Goal: Task Accomplishment & Management: Use online tool/utility

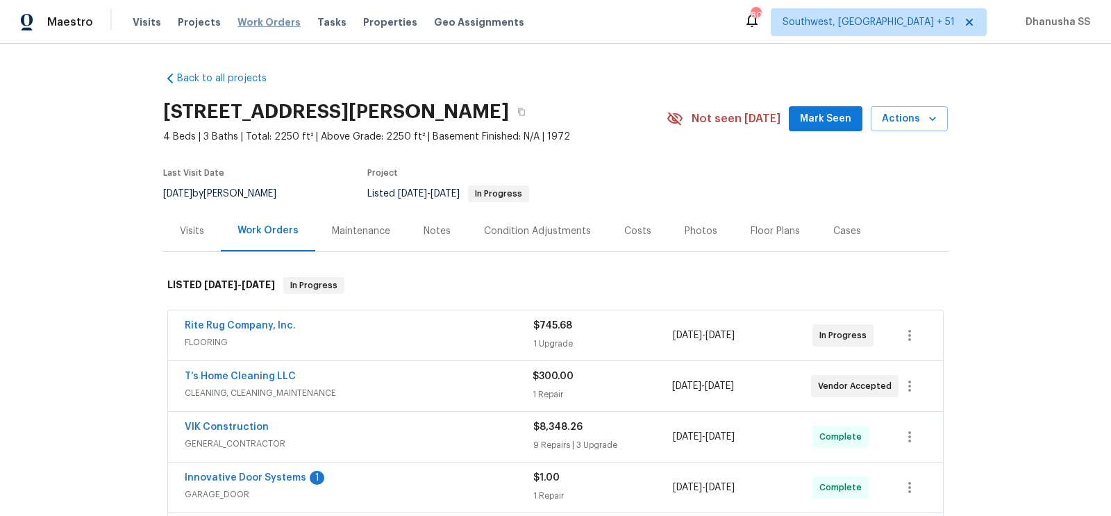
click at [253, 27] on span "Work Orders" at bounding box center [268, 22] width 63 height 14
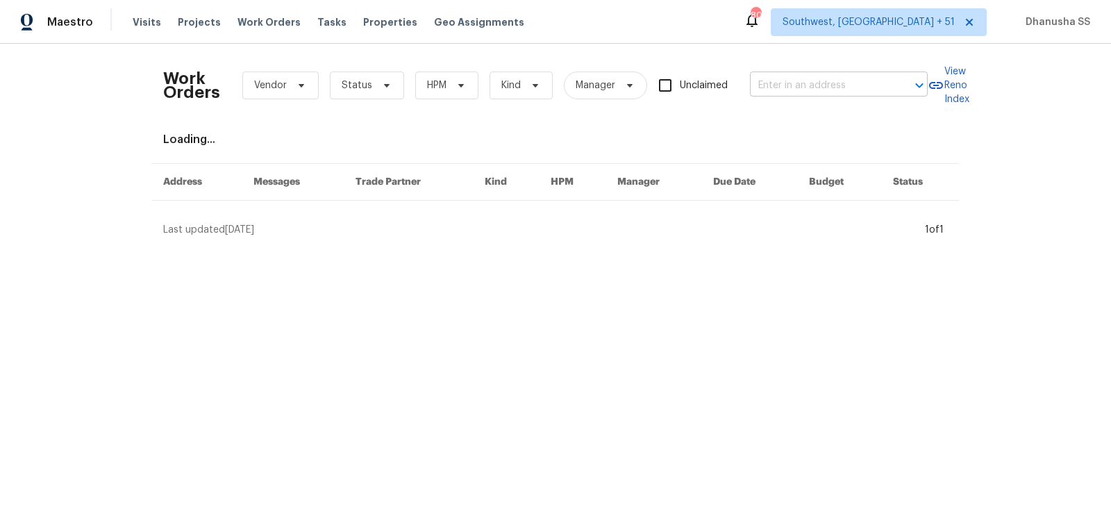
click at [836, 89] on input "text" at bounding box center [819, 86] width 139 height 22
paste input "[STREET_ADDRESS][PERSON_NAME]"
type input "[STREET_ADDRESS][PERSON_NAME]"
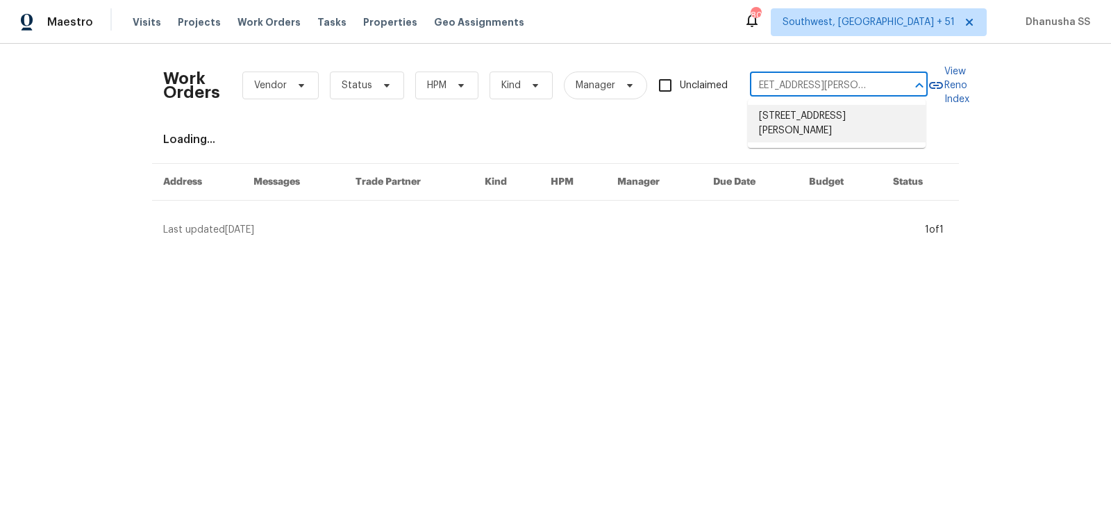
click at [840, 121] on li "[STREET_ADDRESS][PERSON_NAME]" at bounding box center [837, 123] width 178 height 37
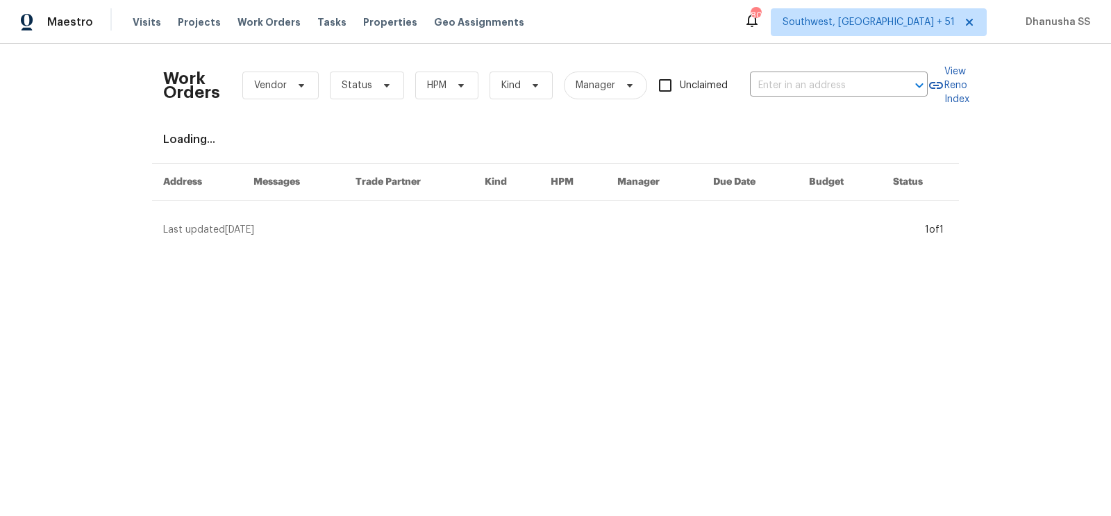
type input "[STREET_ADDRESS][PERSON_NAME]"
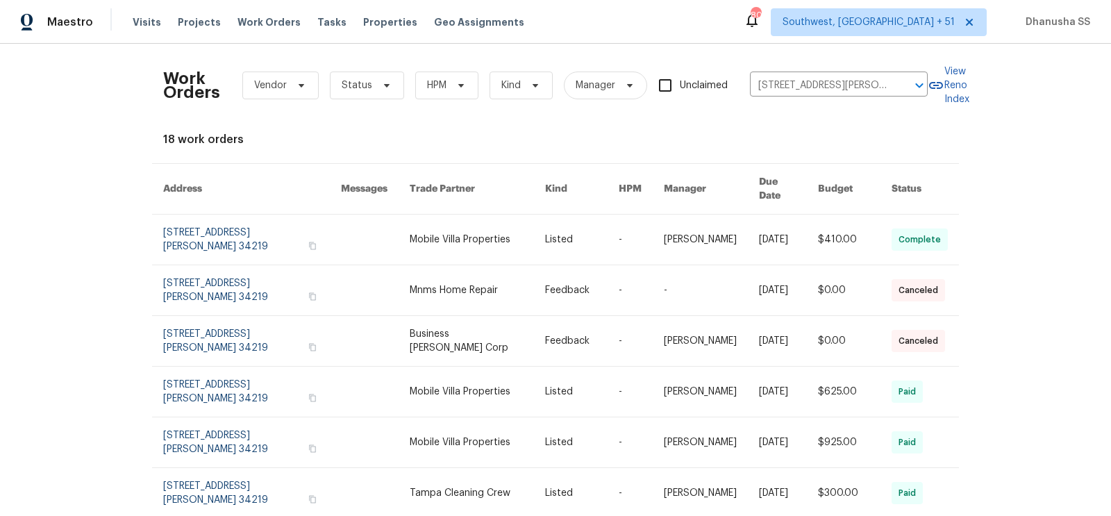
click at [607, 223] on td "-" at bounding box center [629, 240] width 45 height 51
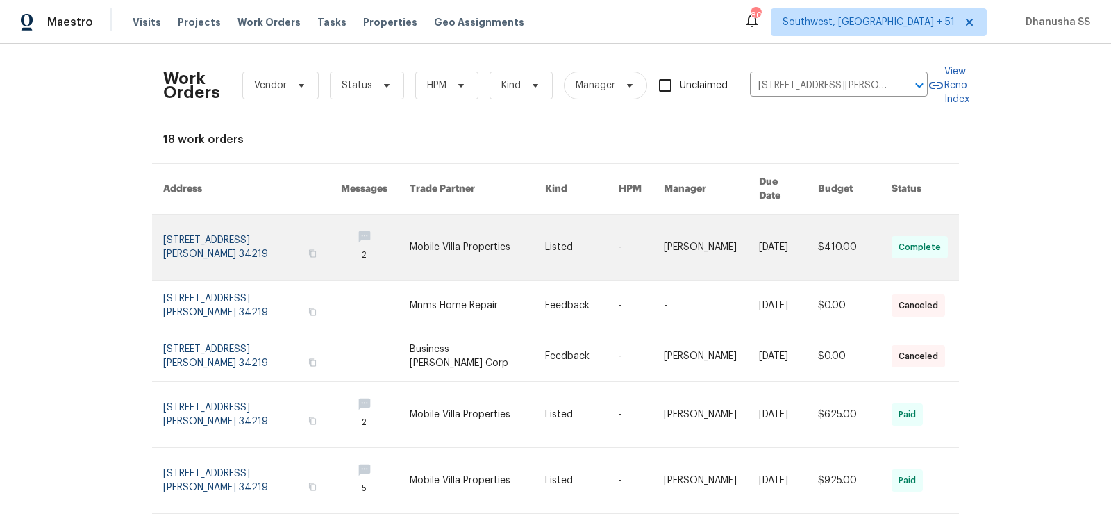
click at [355, 224] on link at bounding box center [375, 247] width 69 height 65
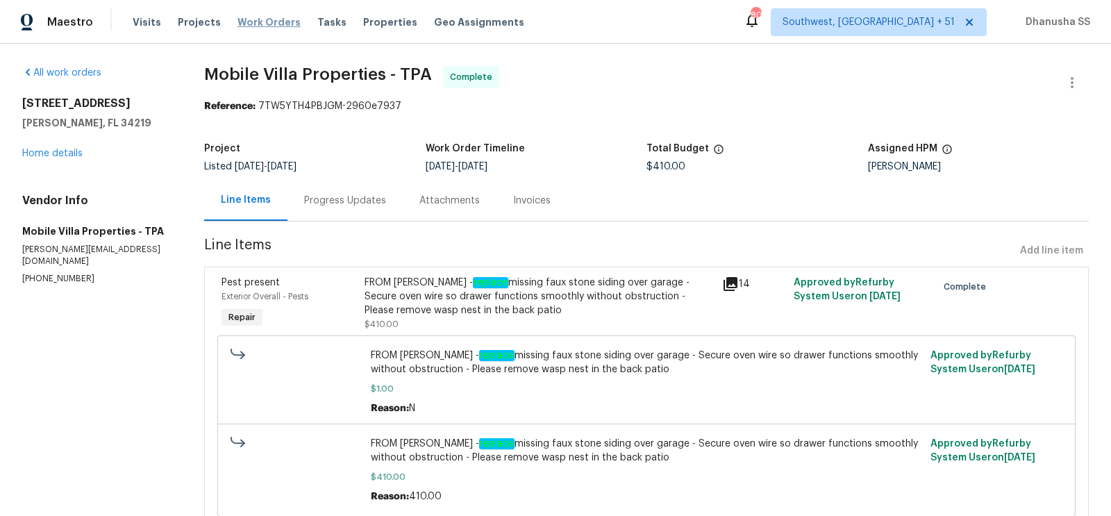
click at [251, 21] on span "Work Orders" at bounding box center [268, 22] width 63 height 14
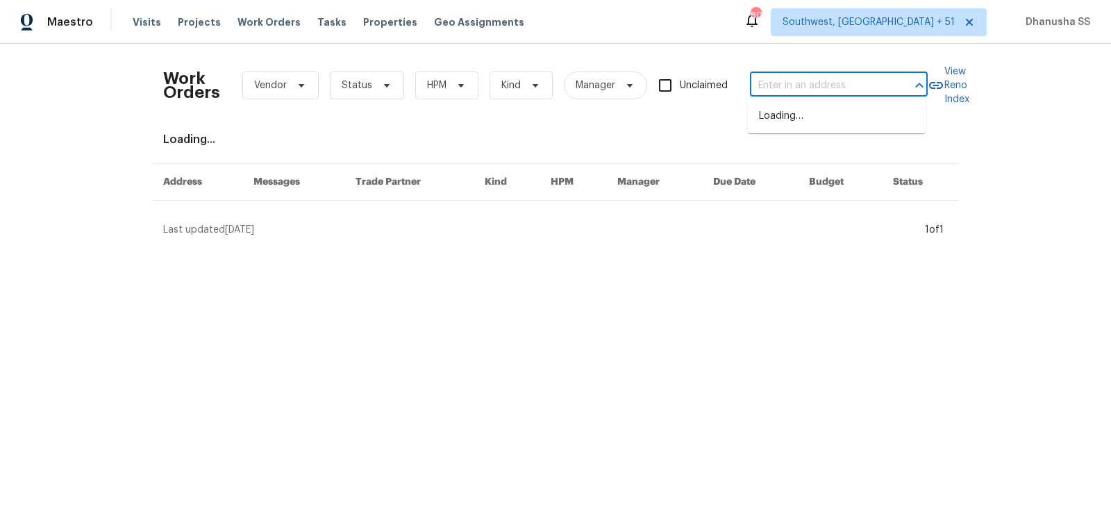
click at [832, 87] on input "text" at bounding box center [819, 86] width 139 height 22
paste input "[STREET_ADDRESS][PERSON_NAME]"
type input "[STREET_ADDRESS][PERSON_NAME]"
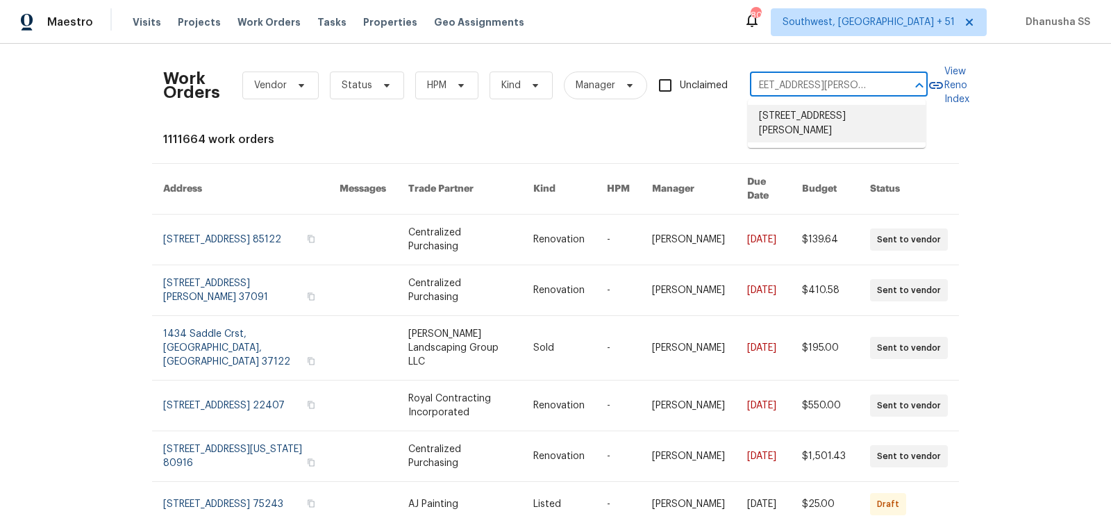
click at [811, 115] on li "[STREET_ADDRESS][PERSON_NAME]" at bounding box center [837, 123] width 178 height 37
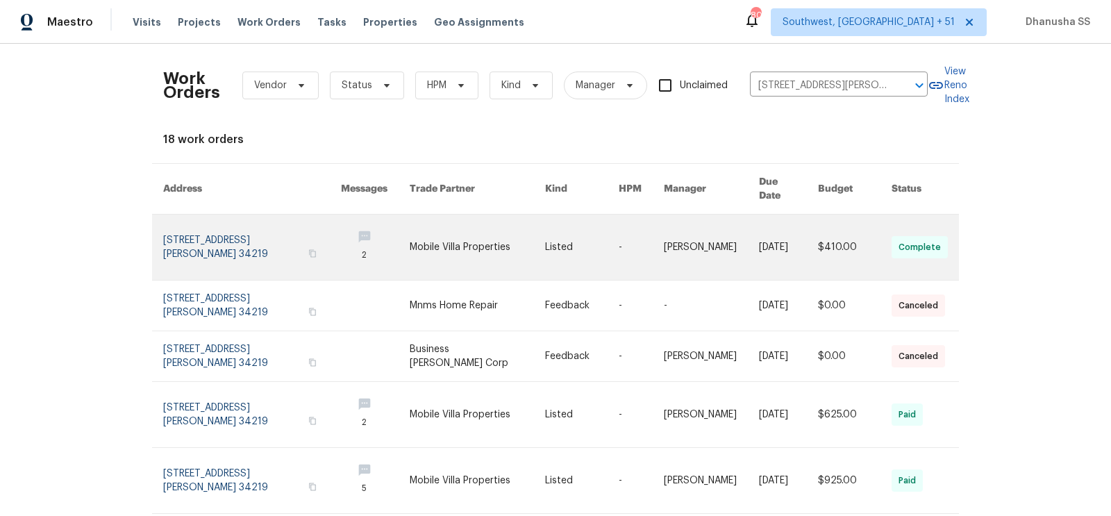
click at [714, 235] on link at bounding box center [711, 247] width 95 height 65
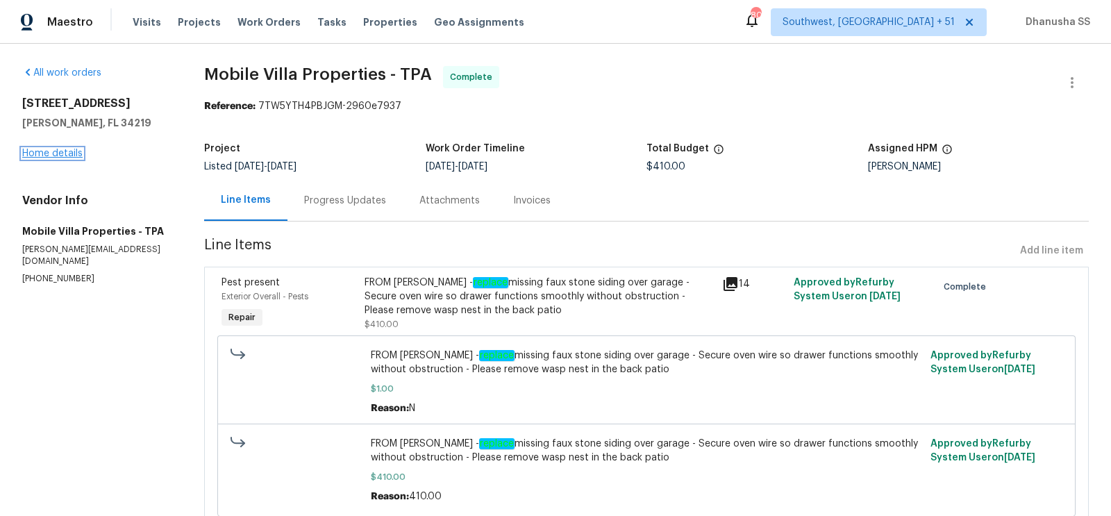
click at [51, 155] on link "Home details" at bounding box center [52, 154] width 60 height 10
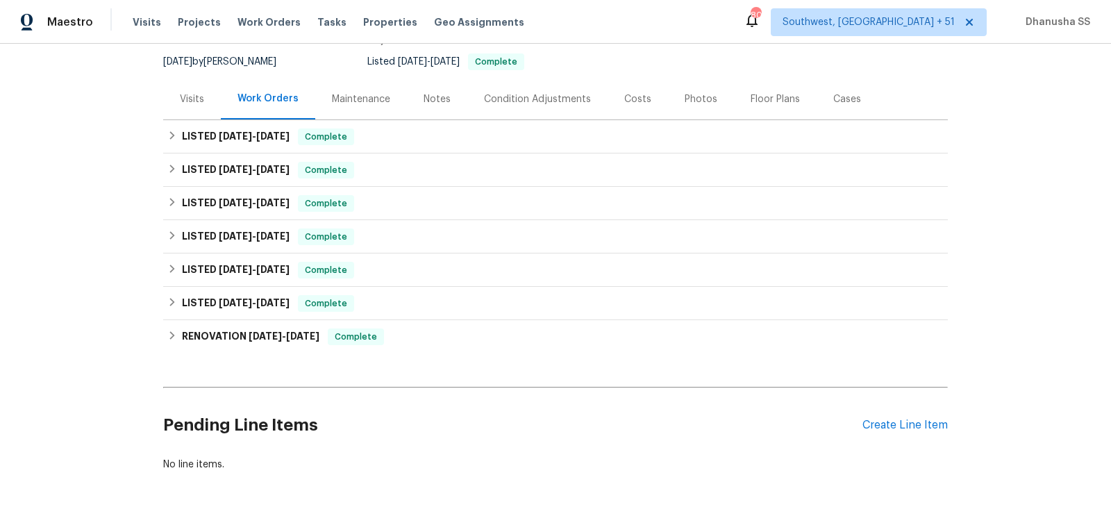
scroll to position [151, 0]
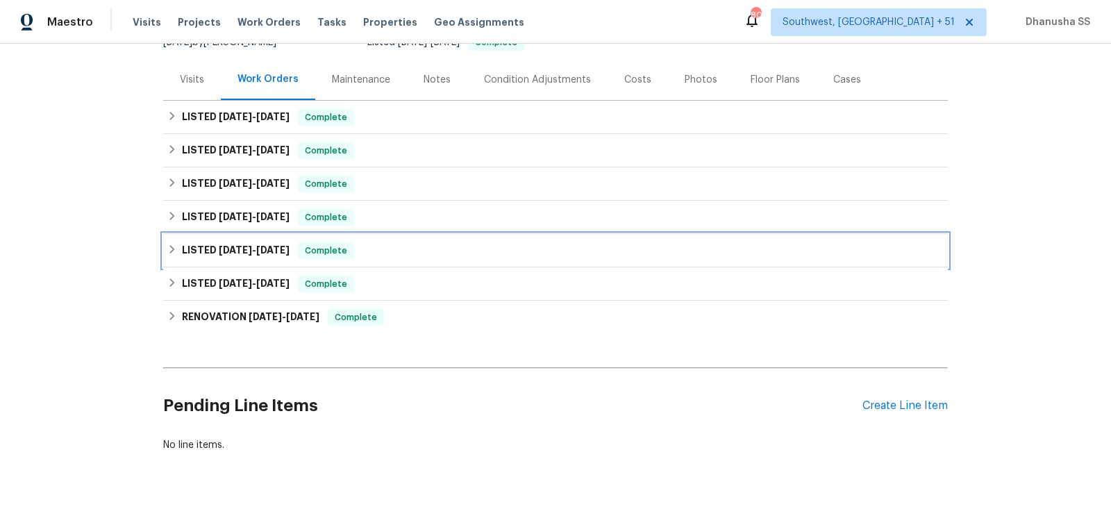
click at [371, 258] on div "LISTED [DATE] - [DATE] Complete" at bounding box center [555, 250] width 776 height 17
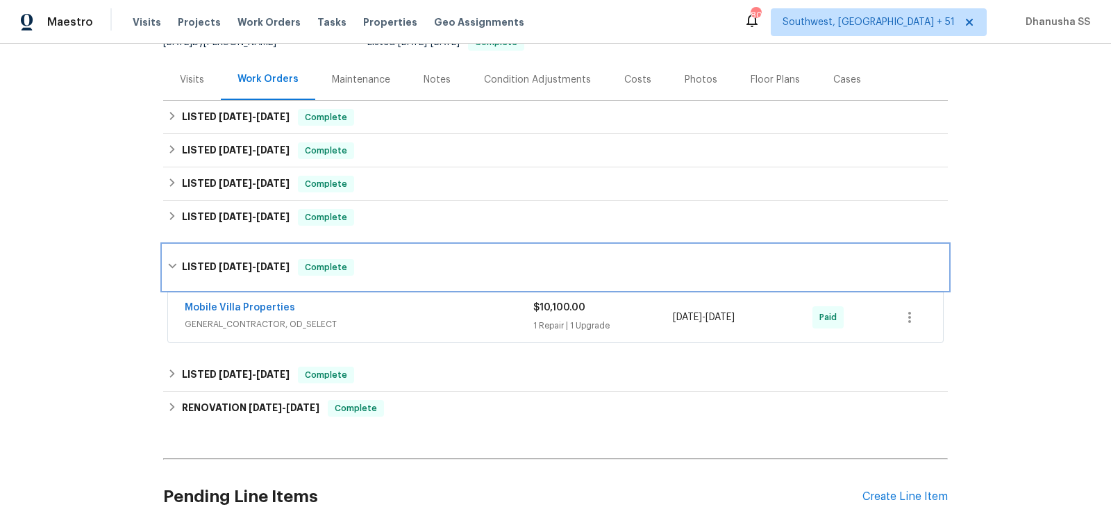
scroll to position [271, 0]
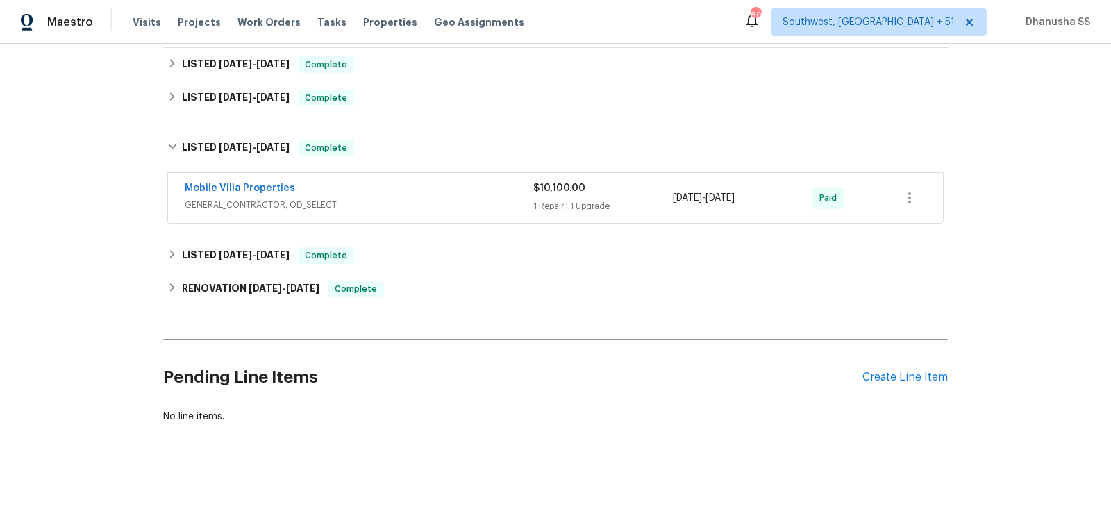
click at [436, 199] on span "GENERAL_CONTRACTOR, OD_SELECT" at bounding box center [359, 205] width 349 height 14
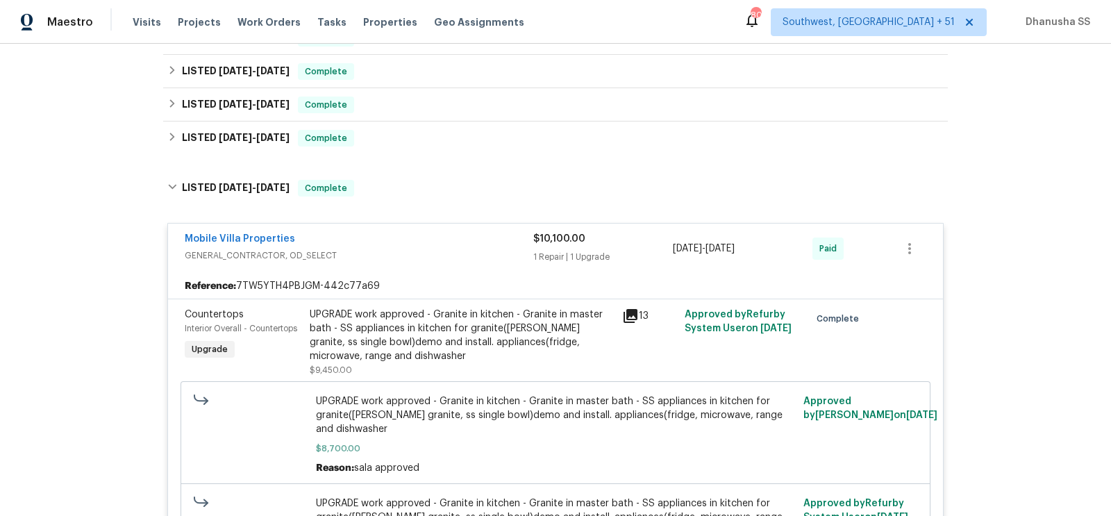
scroll to position [219, 0]
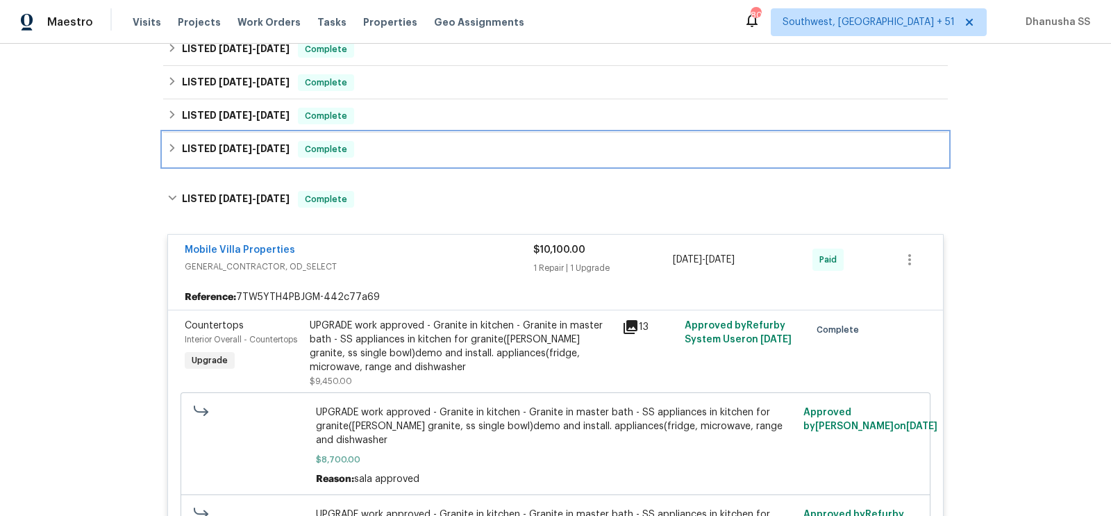
click at [384, 148] on div "LISTED [DATE] - [DATE] Complete" at bounding box center [555, 149] width 776 height 17
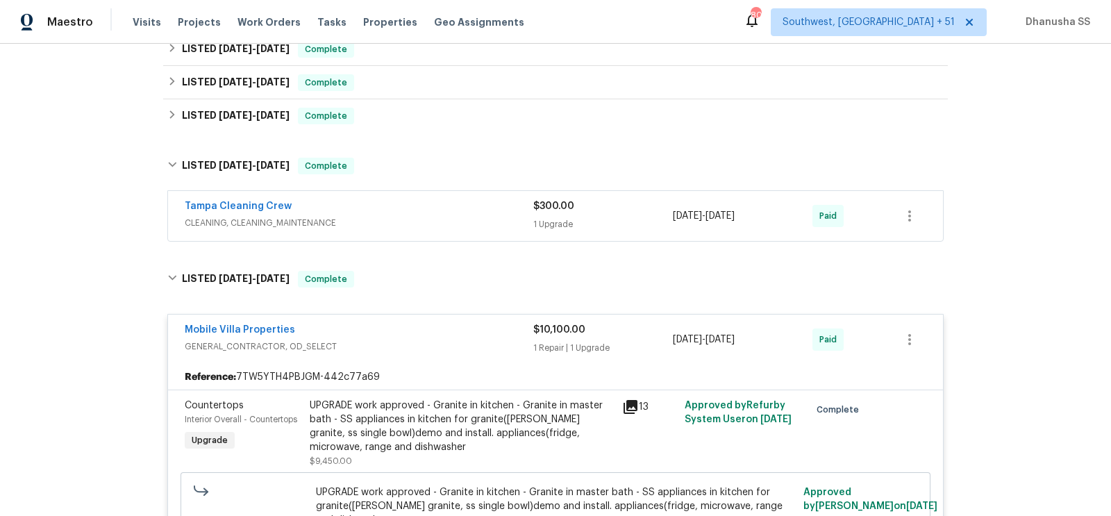
click at [430, 210] on div "Tampa Cleaning Crew" at bounding box center [359, 207] width 349 height 17
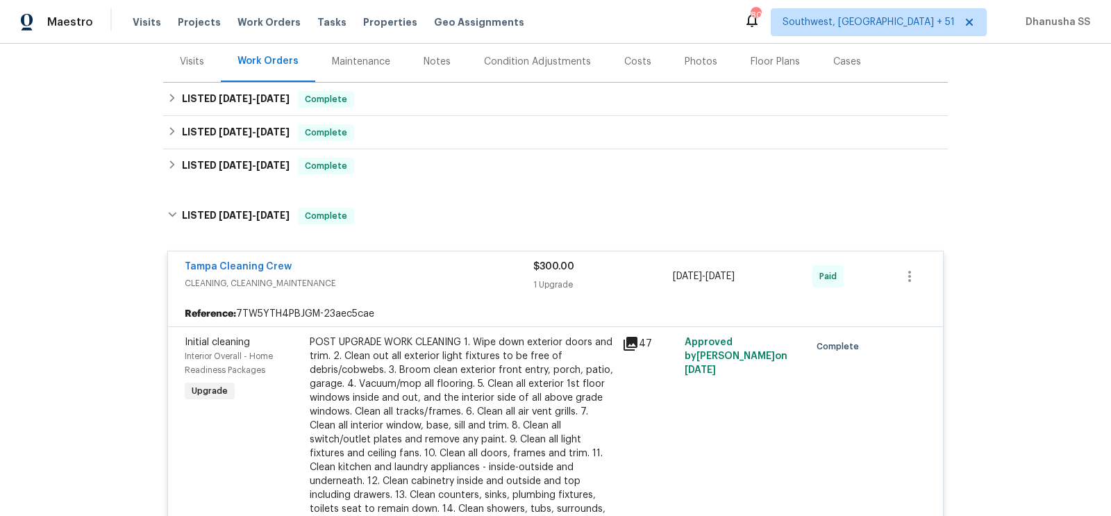
scroll to position [91, 0]
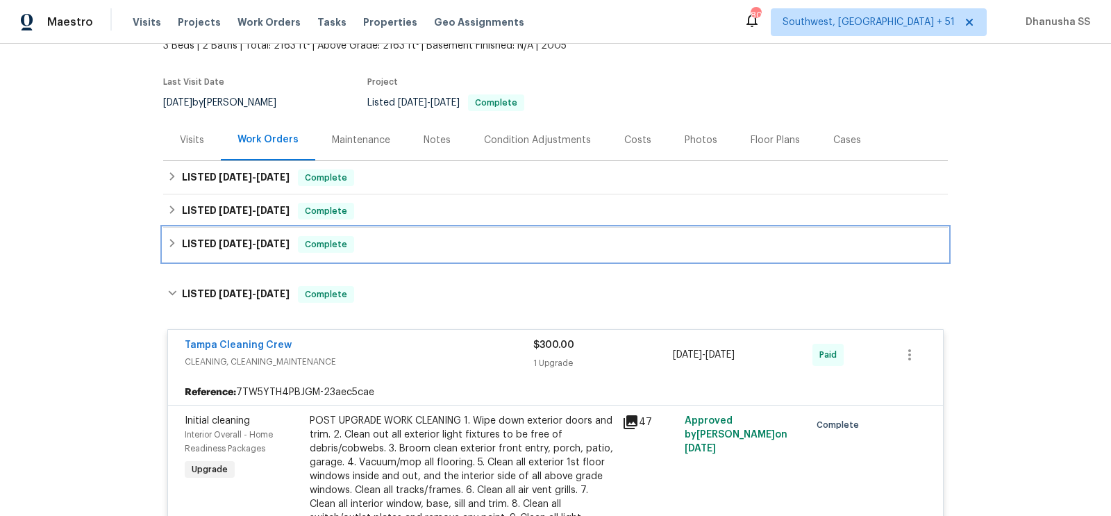
click at [403, 251] on div "LISTED [DATE] - [DATE] Complete" at bounding box center [555, 244] width 776 height 17
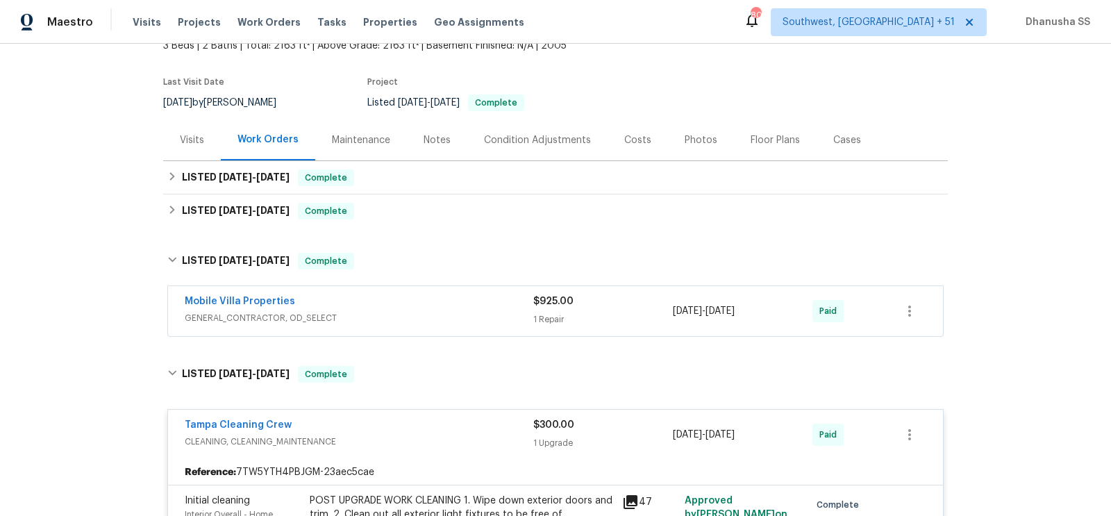
click at [434, 308] on div "Mobile Villa Properties" at bounding box center [359, 302] width 349 height 17
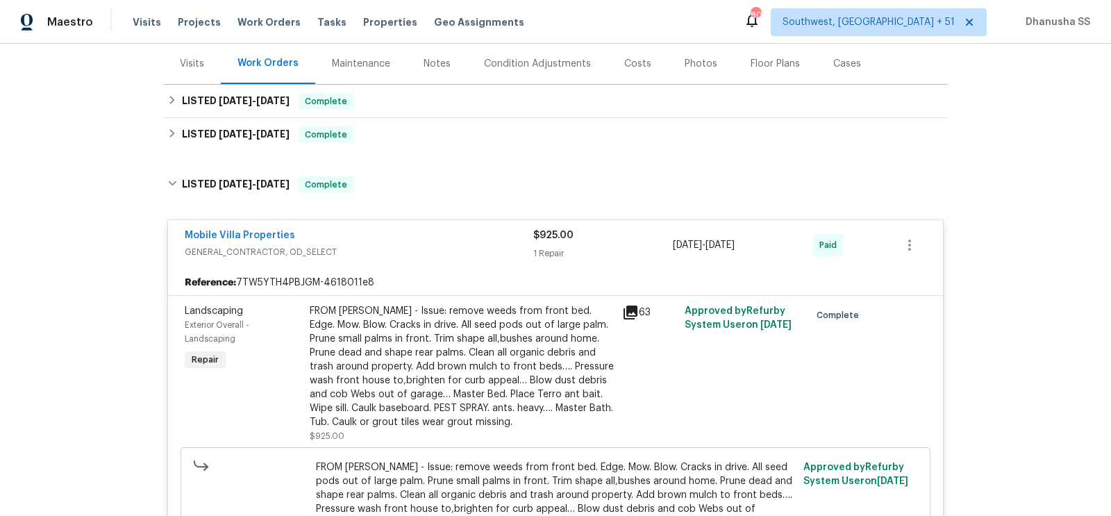
scroll to position [142, 0]
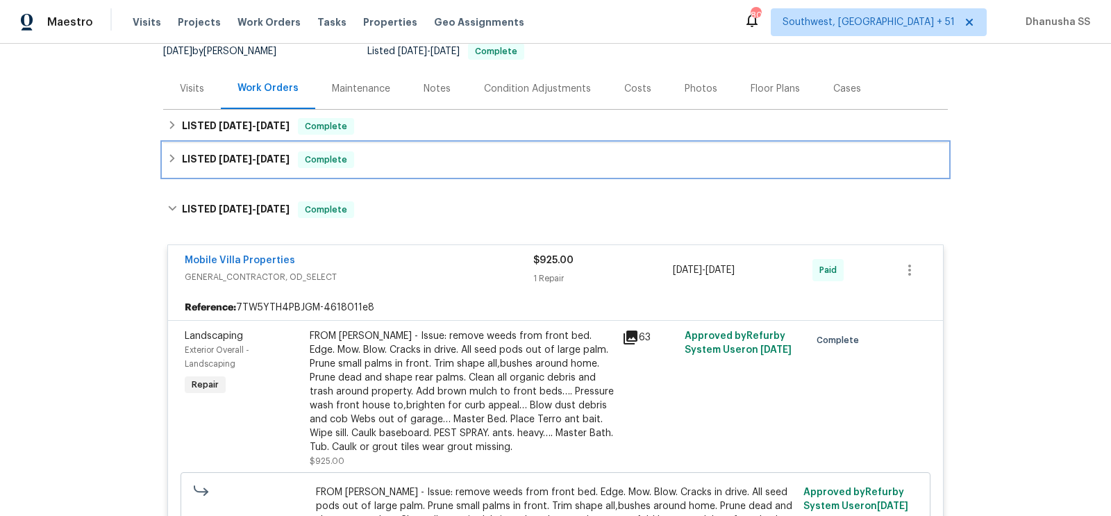
click at [388, 160] on div "LISTED [DATE] - [DATE] Complete" at bounding box center [555, 159] width 776 height 17
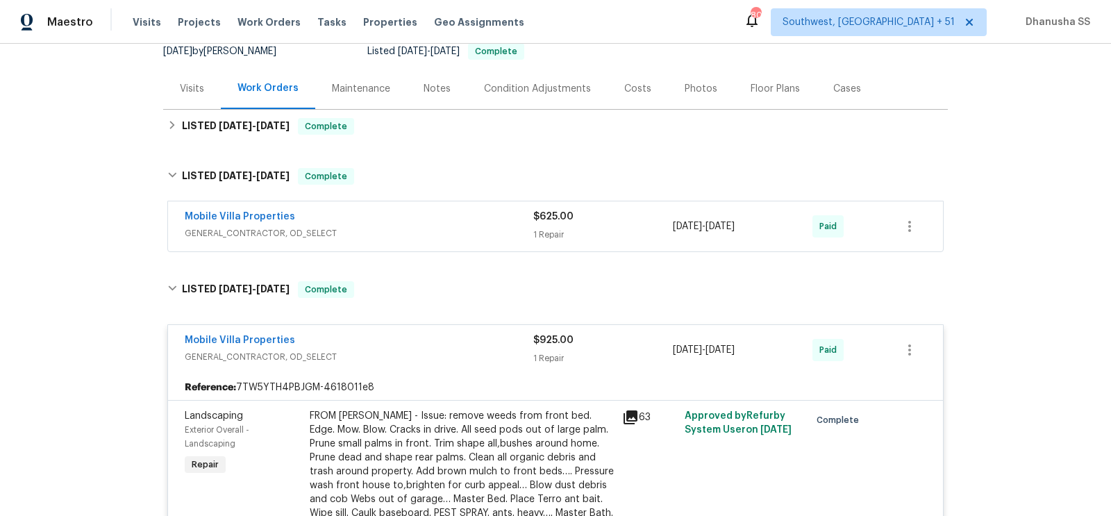
click at [424, 232] on span "GENERAL_CONTRACTOR, OD_SELECT" at bounding box center [359, 233] width 349 height 14
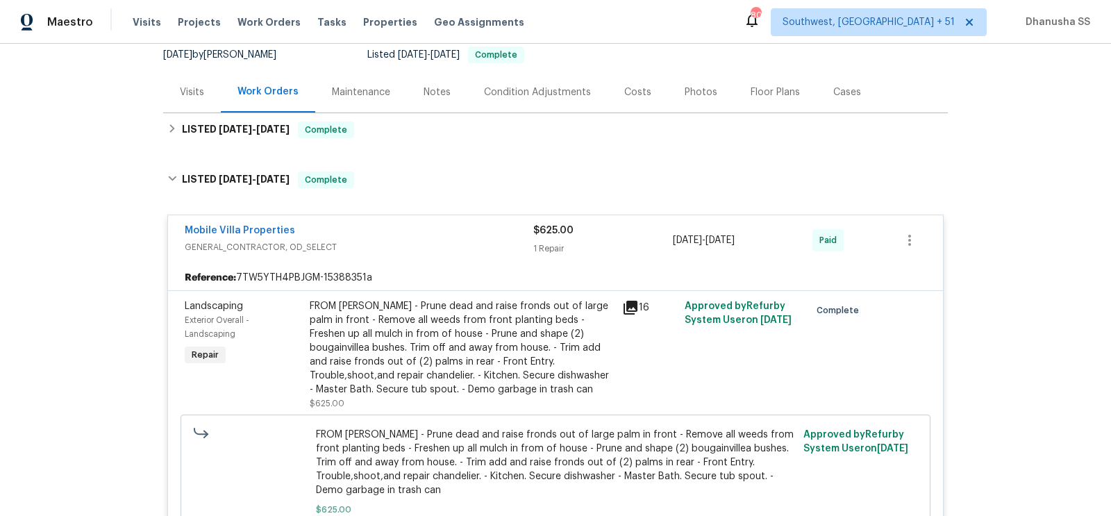
scroll to position [122, 0]
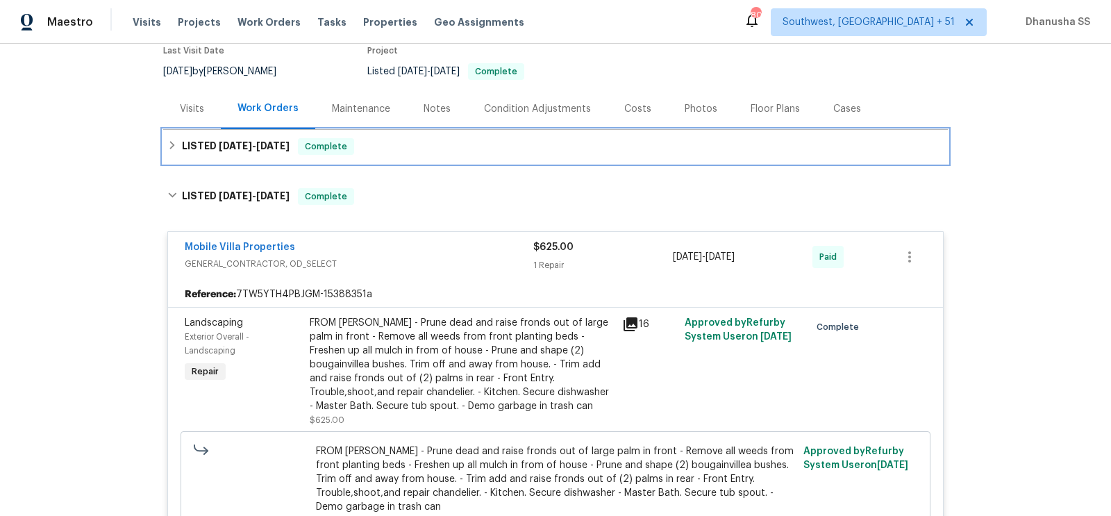
click at [383, 149] on div "LISTED [DATE] - [DATE] Complete" at bounding box center [555, 146] width 776 height 17
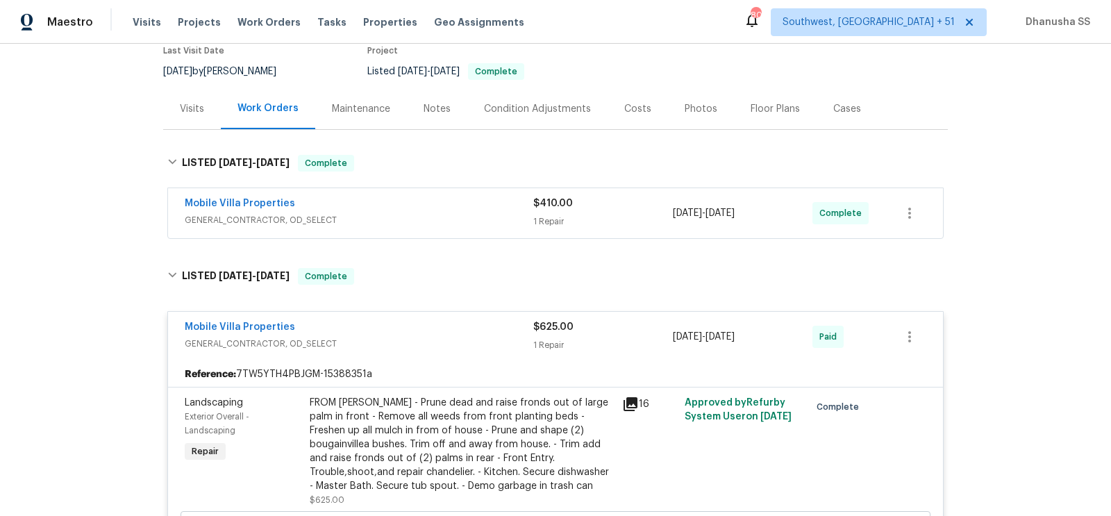
click at [467, 210] on div "Mobile Villa Properties" at bounding box center [359, 204] width 349 height 17
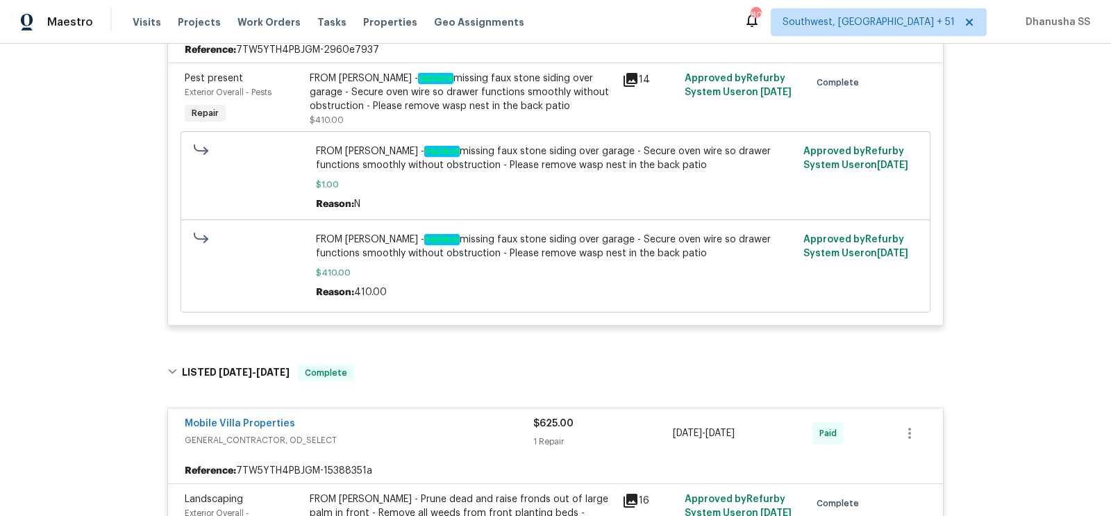
scroll to position [0, 0]
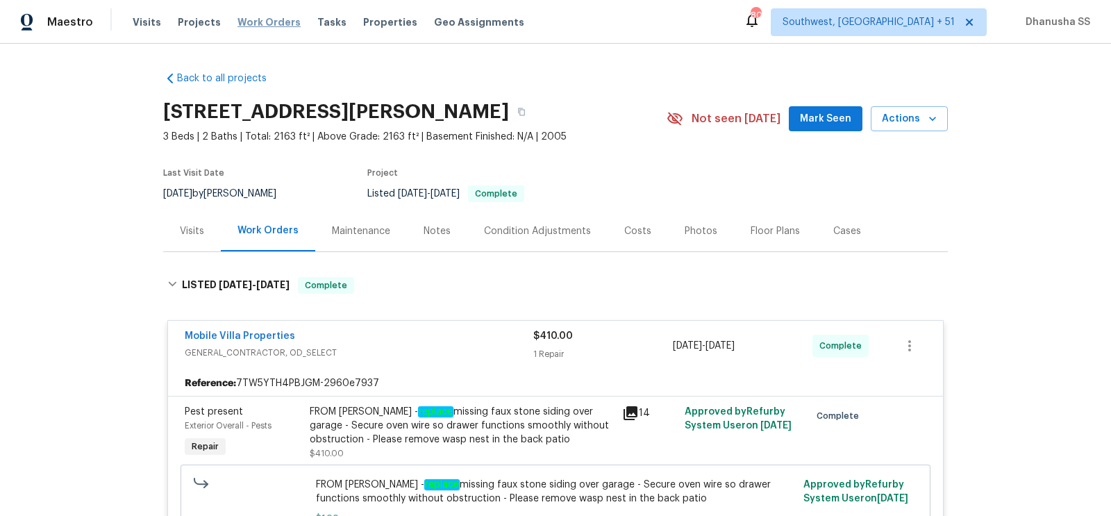
click at [248, 15] on span "Work Orders" at bounding box center [268, 22] width 63 height 14
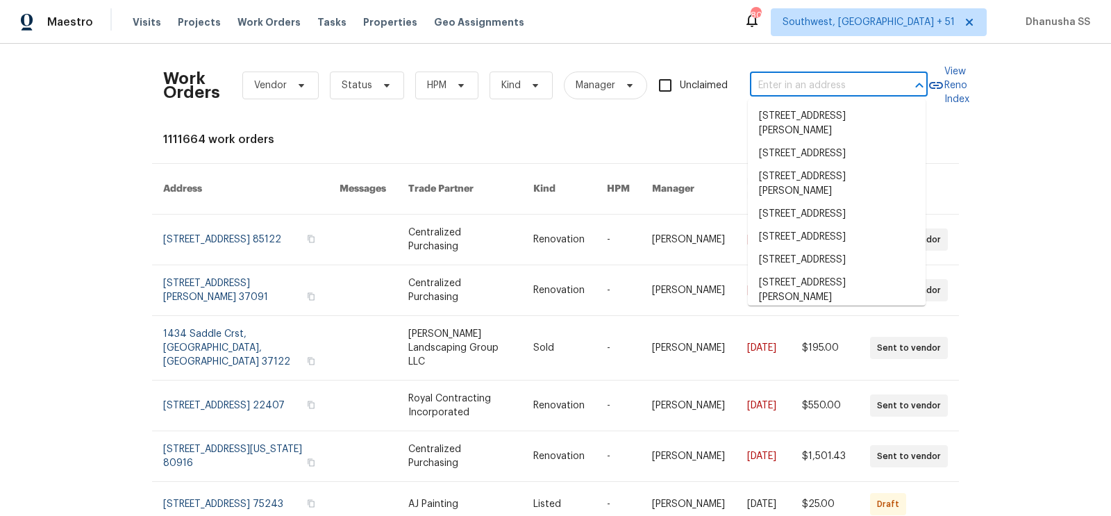
click at [857, 77] on input "text" at bounding box center [819, 86] width 139 height 22
paste input "[STREET_ADDRESS]"
type input "[STREET_ADDRESS]"
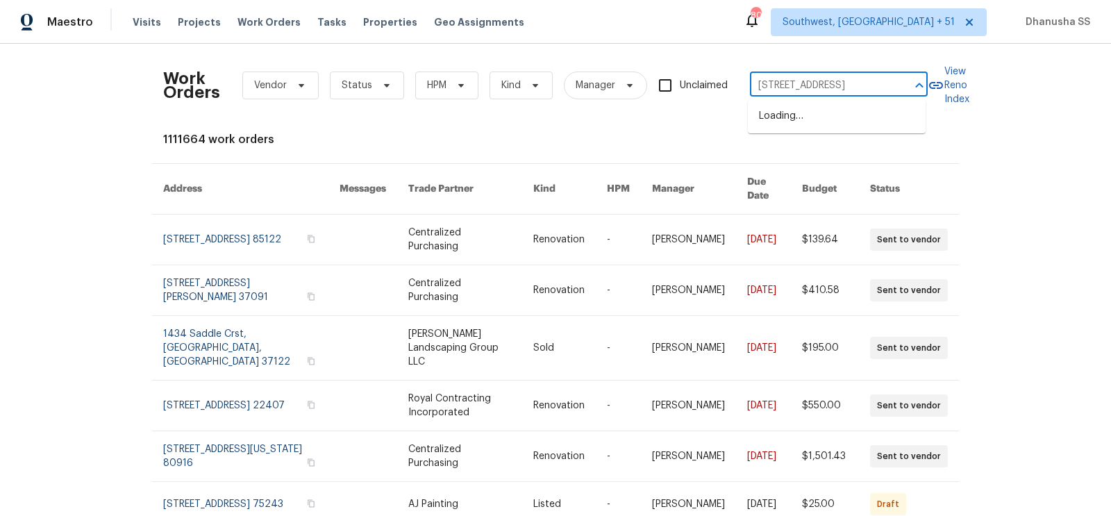
scroll to position [0, 72]
click at [830, 112] on li "[STREET_ADDRESS]" at bounding box center [837, 116] width 178 height 23
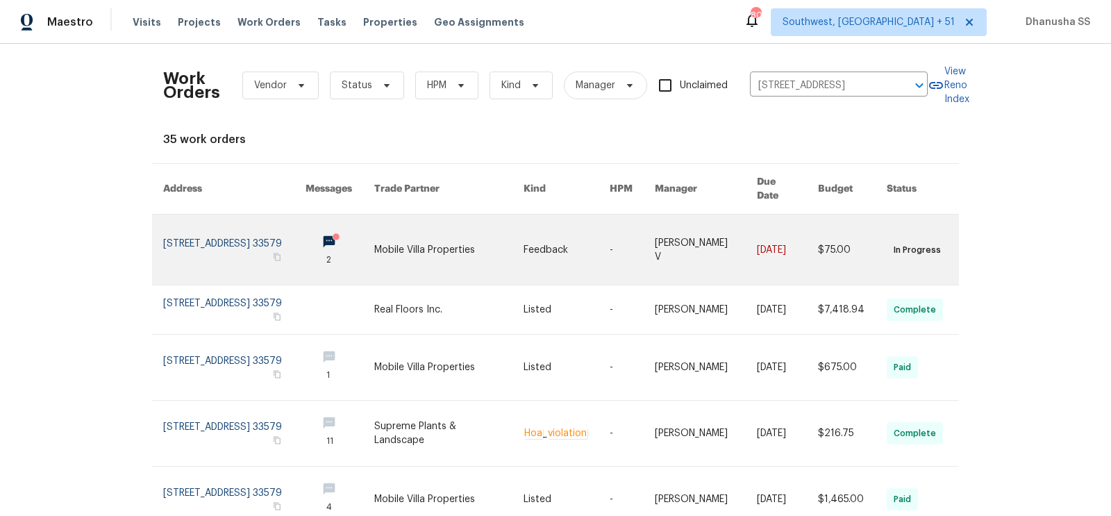
click at [504, 251] on link at bounding box center [448, 250] width 149 height 70
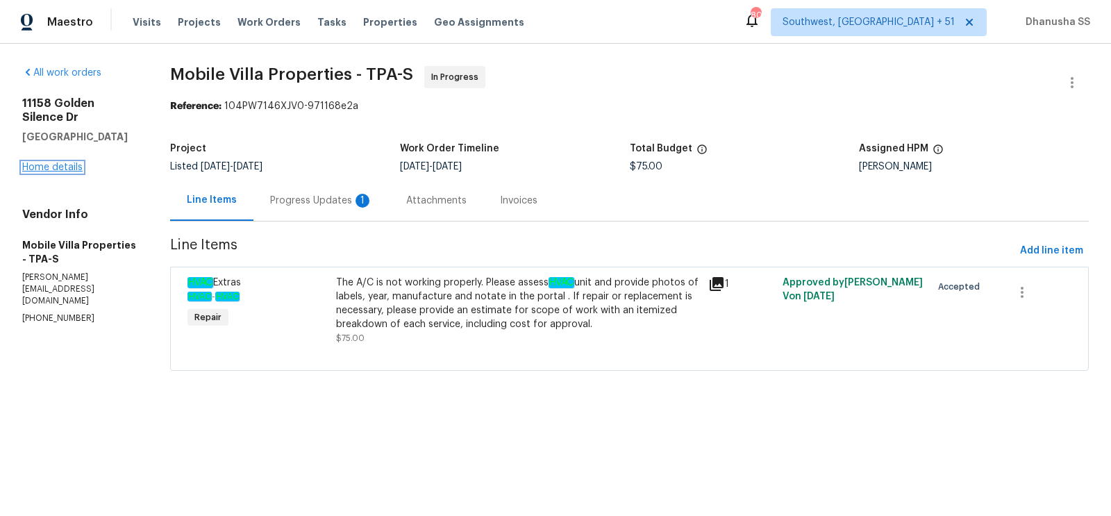
click at [42, 170] on link "Home details" at bounding box center [52, 167] width 60 height 10
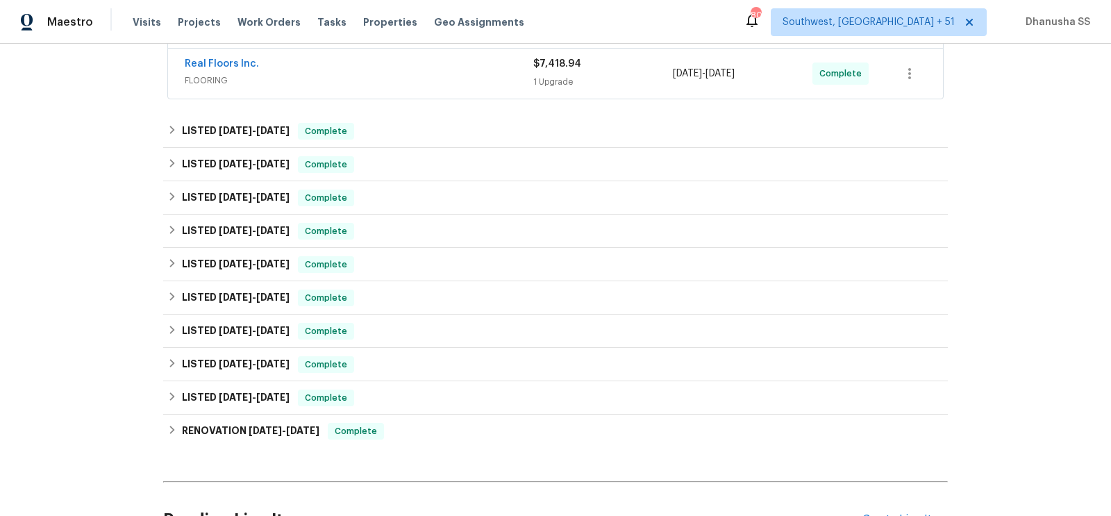
scroll to position [337, 0]
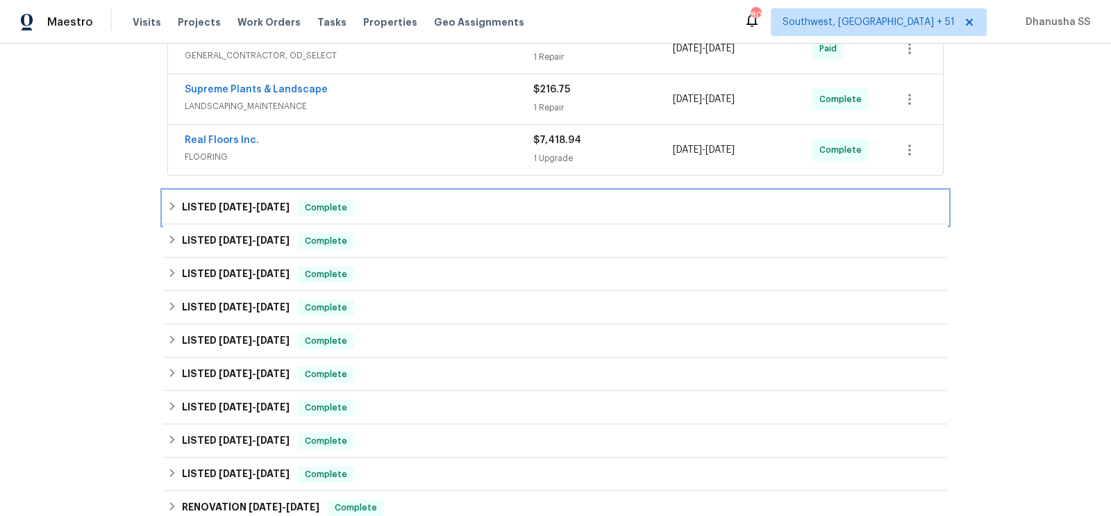
click at [411, 206] on div "LISTED [DATE] - [DATE] Complete" at bounding box center [555, 207] width 776 height 17
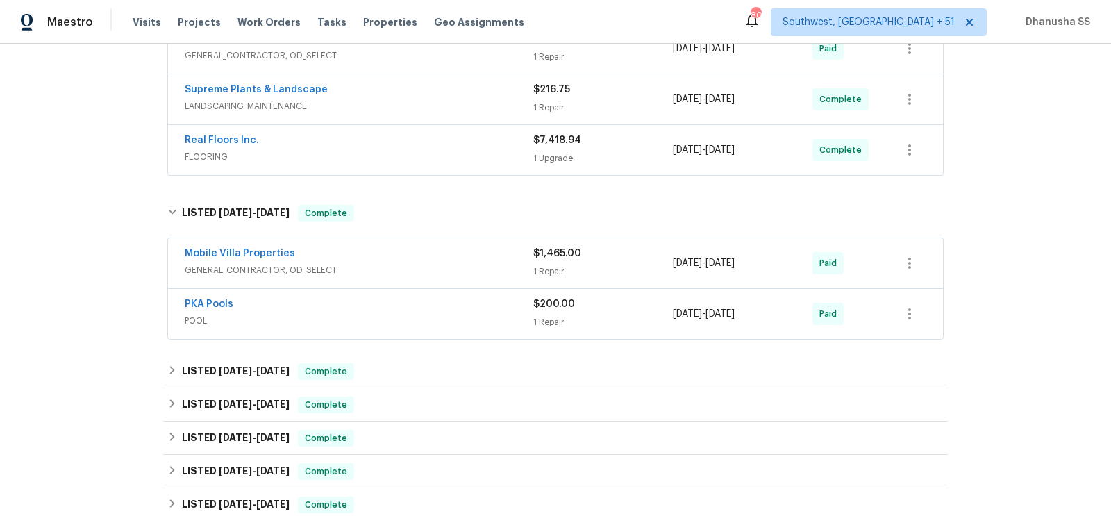
click at [453, 291] on div "PKA Pools POOL $200.00 1 Repair [DATE] - [DATE] Paid" at bounding box center [555, 314] width 775 height 50
click at [453, 297] on div "PKA Pools" at bounding box center [359, 305] width 349 height 17
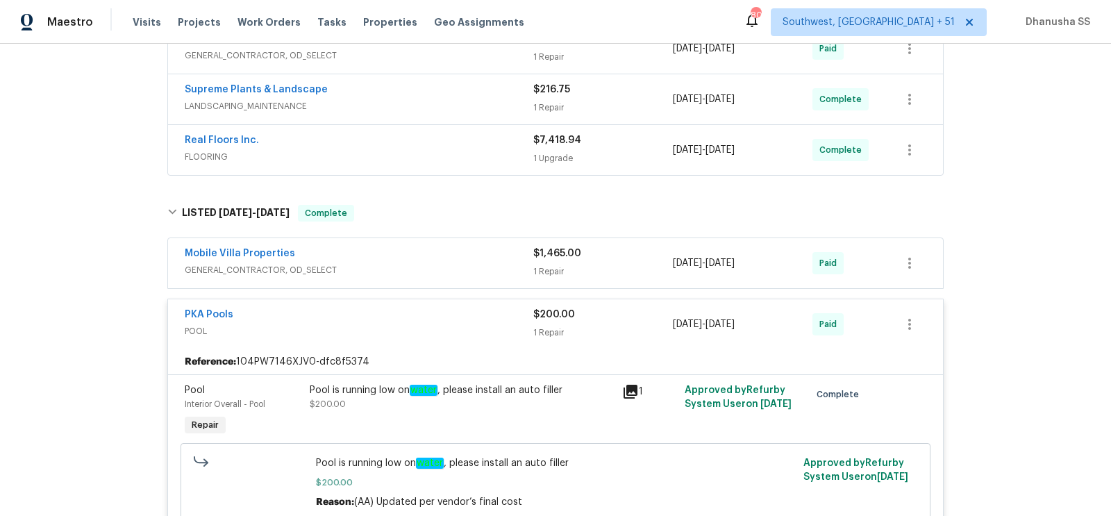
click at [455, 263] on span "GENERAL_CONTRACTOR, OD_SELECT" at bounding box center [359, 270] width 349 height 14
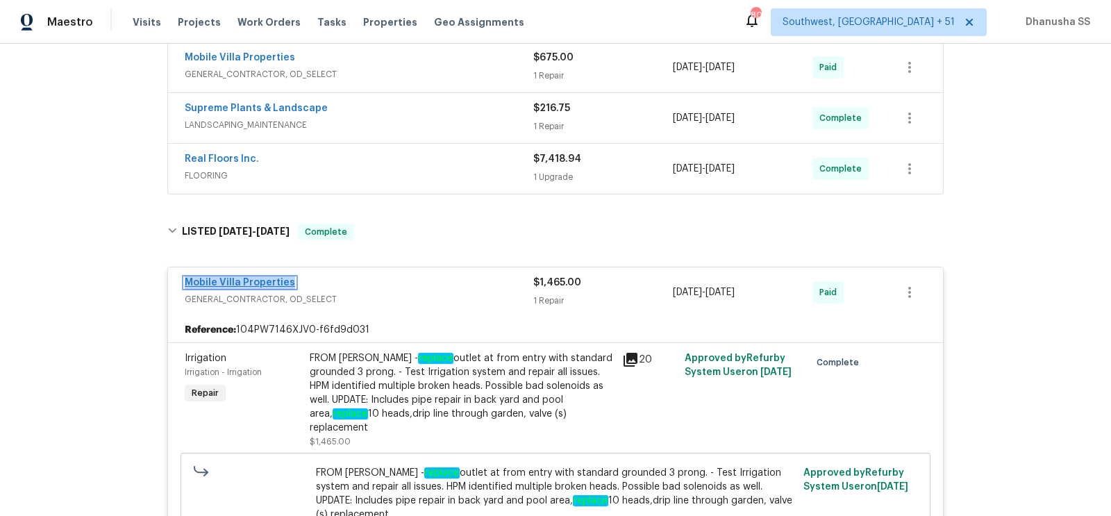
scroll to position [263, 0]
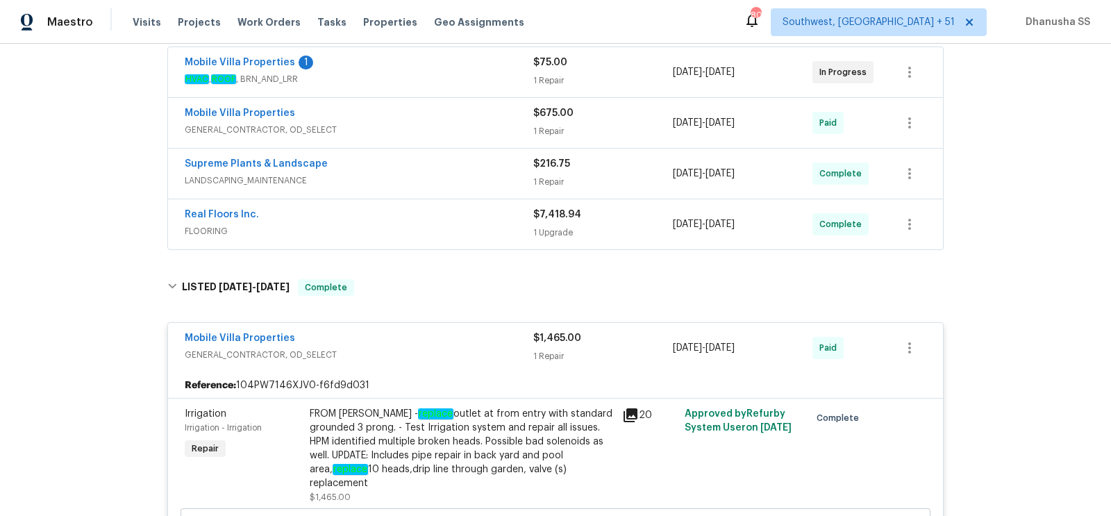
click at [412, 217] on div "Real Floors Inc." at bounding box center [359, 216] width 349 height 17
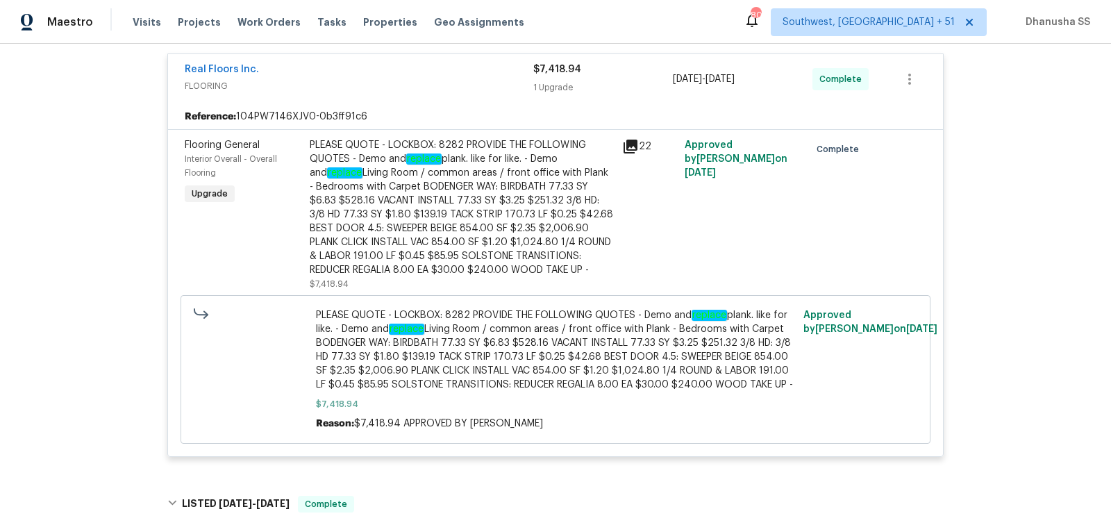
scroll to position [421, 0]
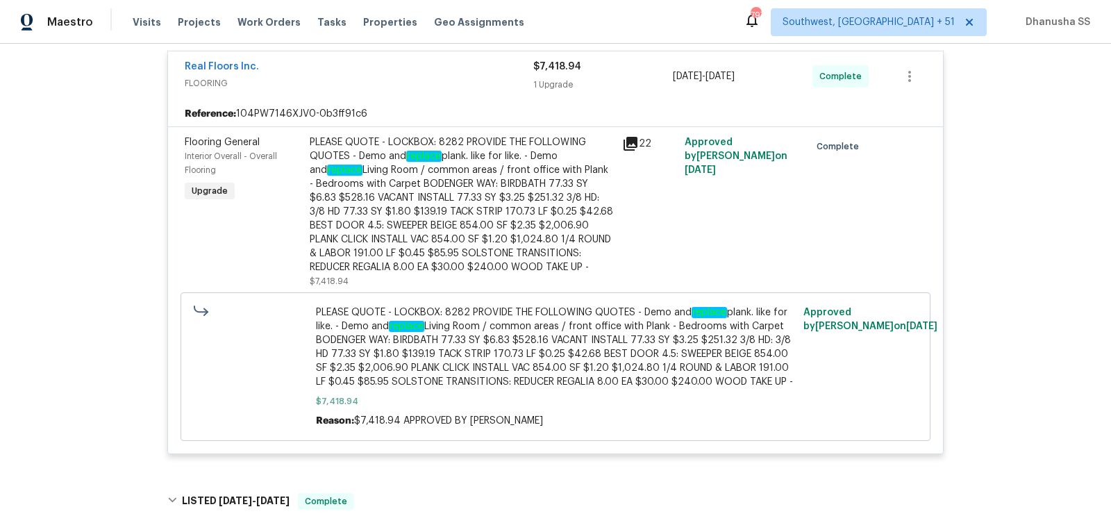
click at [502, 213] on div "PLEASE QUOTE - LOCKBOX: 8282 PROVIDE THE FOLLOWING QUOTES - Demo and replace pl…" at bounding box center [462, 204] width 304 height 139
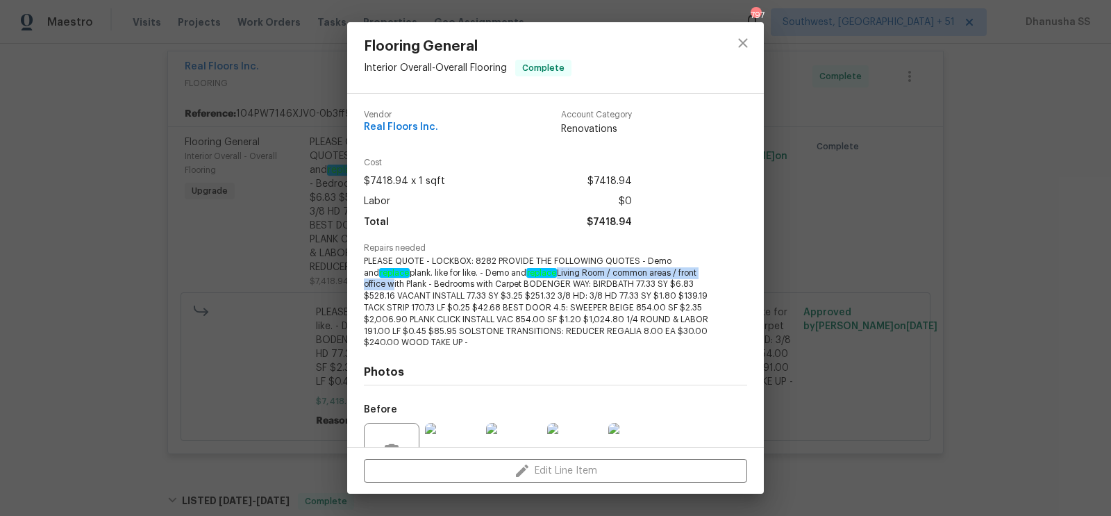
drag, startPoint x: 546, startPoint y: 272, endPoint x: 388, endPoint y: 288, distance: 159.1
click at [388, 288] on span "PLEASE QUOTE - LOCKBOX: 8282 PROVIDE THE FOLLOWING QUOTES - Demo and replace pl…" at bounding box center [536, 301] width 345 height 93
copy span "Living Room / common areas / front office"
drag, startPoint x: 434, startPoint y: 285, endPoint x: 469, endPoint y: 285, distance: 35.4
click at [470, 286] on span "PLEASE QUOTE - LOCKBOX: 8282 PROVIDE THE FOLLOWING QUOTES - Demo and replace pl…" at bounding box center [536, 301] width 345 height 93
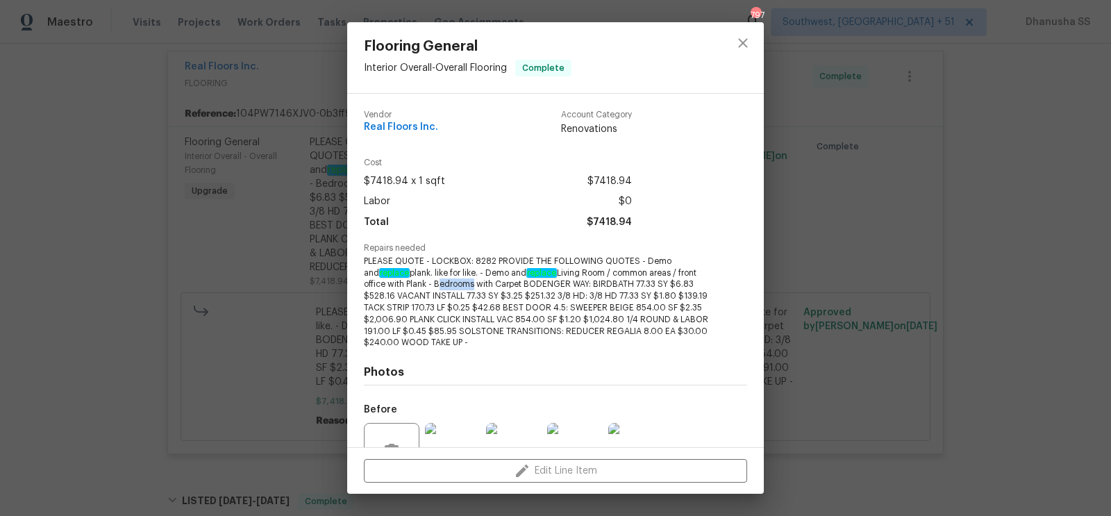
copy span "Bedroom"
click at [742, 33] on button "close" at bounding box center [742, 42] width 33 height 33
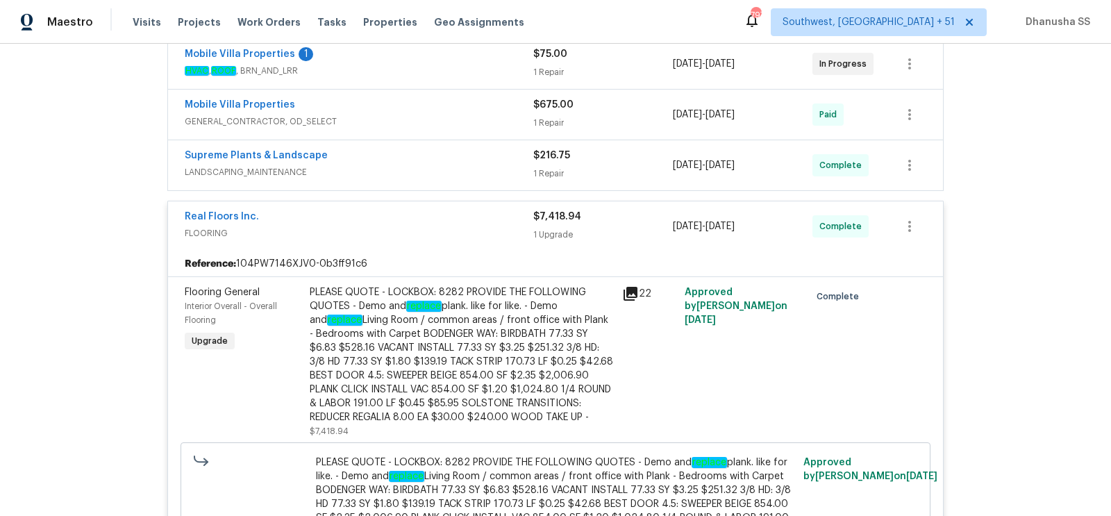
click at [467, 170] on span "LANDSCAPING_MAINTENANCE" at bounding box center [359, 172] width 349 height 14
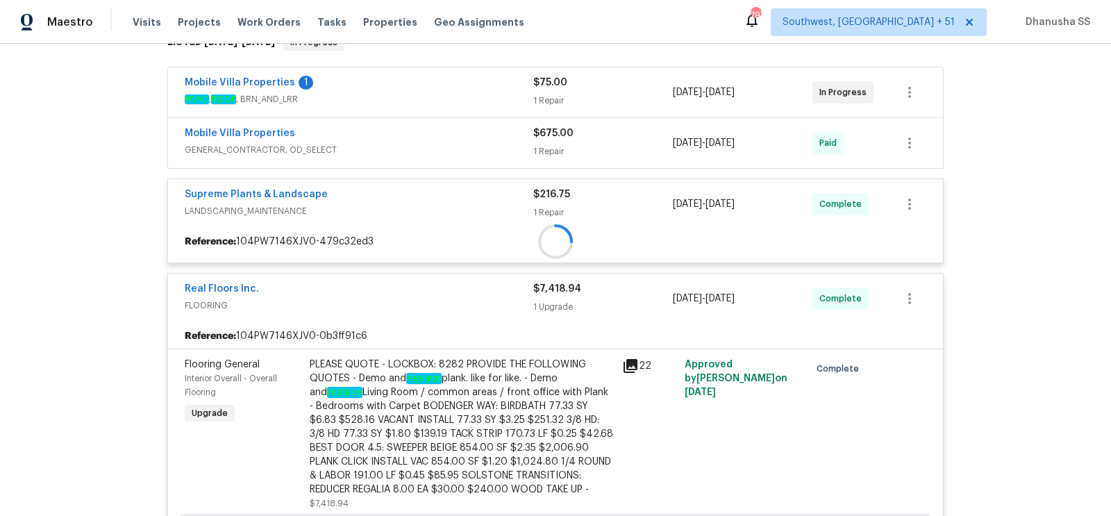
scroll to position [242, 0]
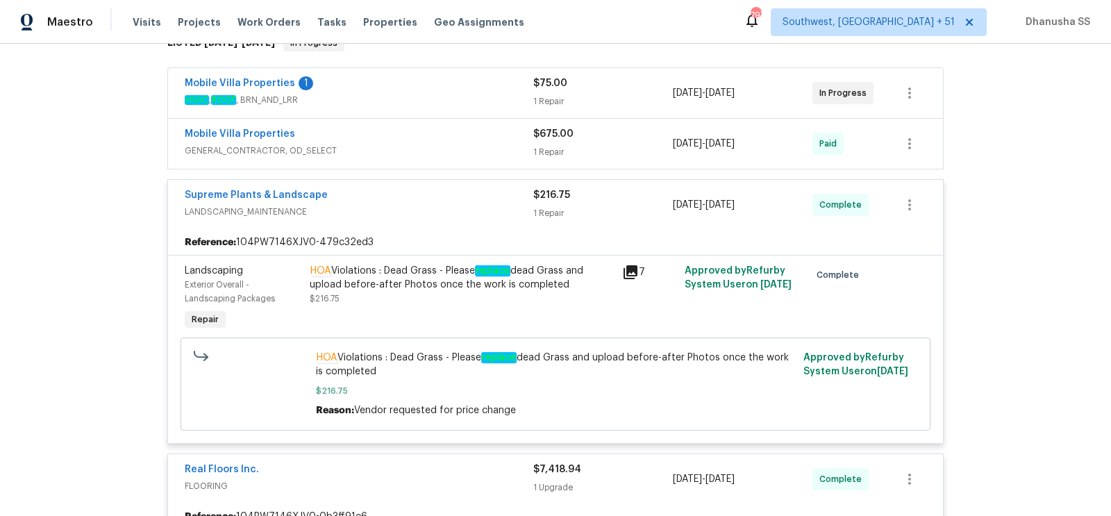
click at [458, 149] on span "GENERAL_CONTRACTOR, OD_SELECT" at bounding box center [359, 151] width 349 height 14
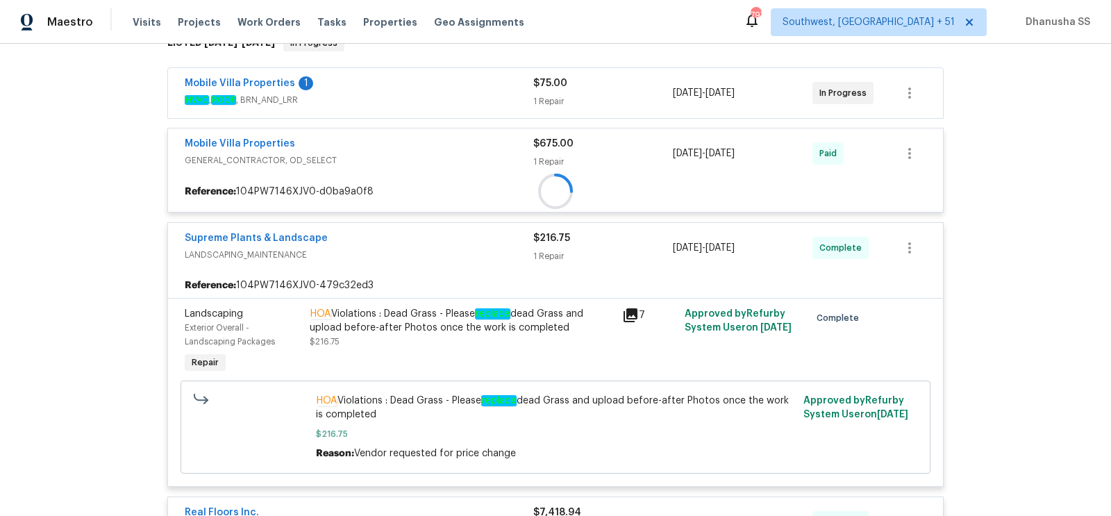
scroll to position [162, 0]
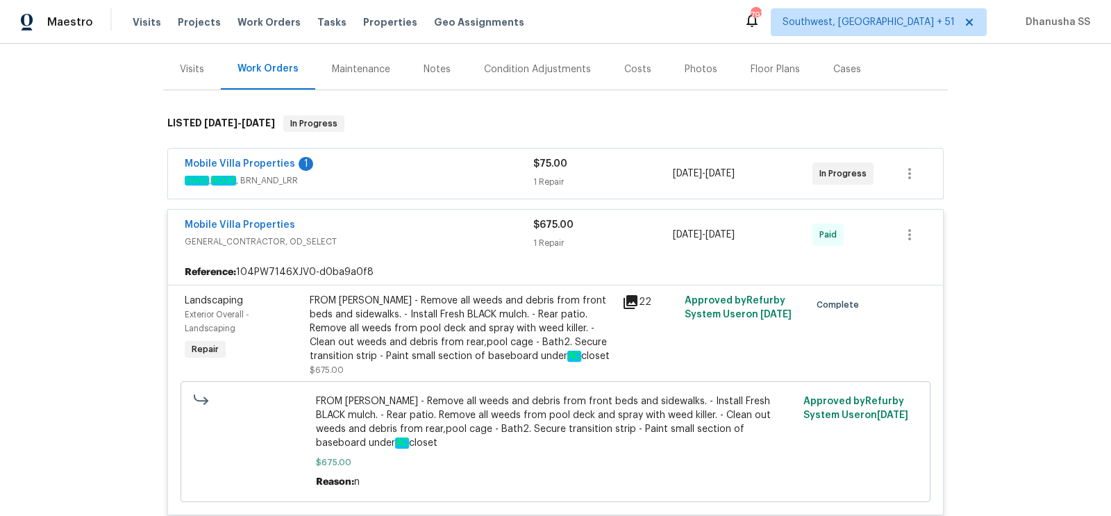
click at [459, 168] on div "Mobile Villa Properties 1" at bounding box center [359, 165] width 349 height 17
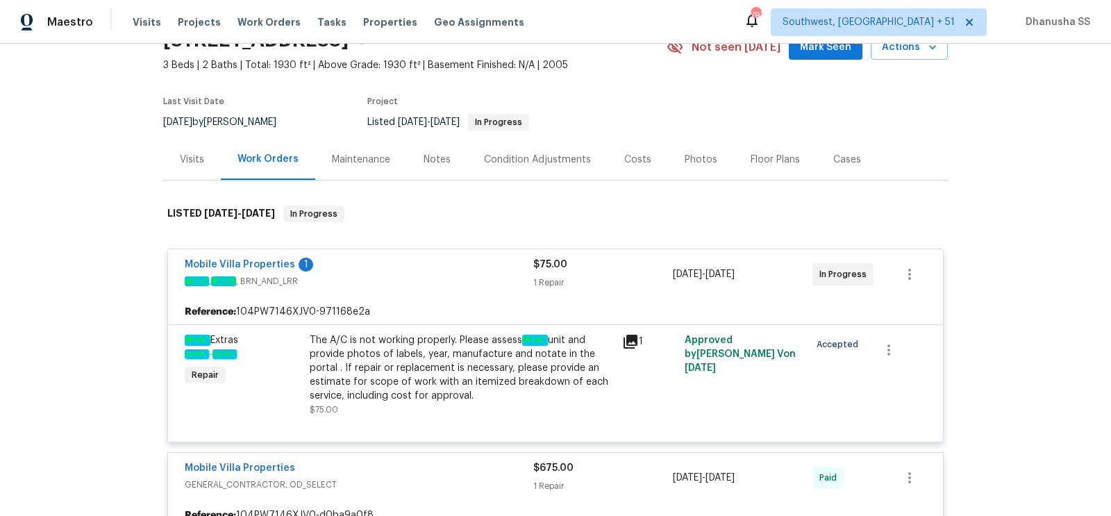
scroll to position [0, 0]
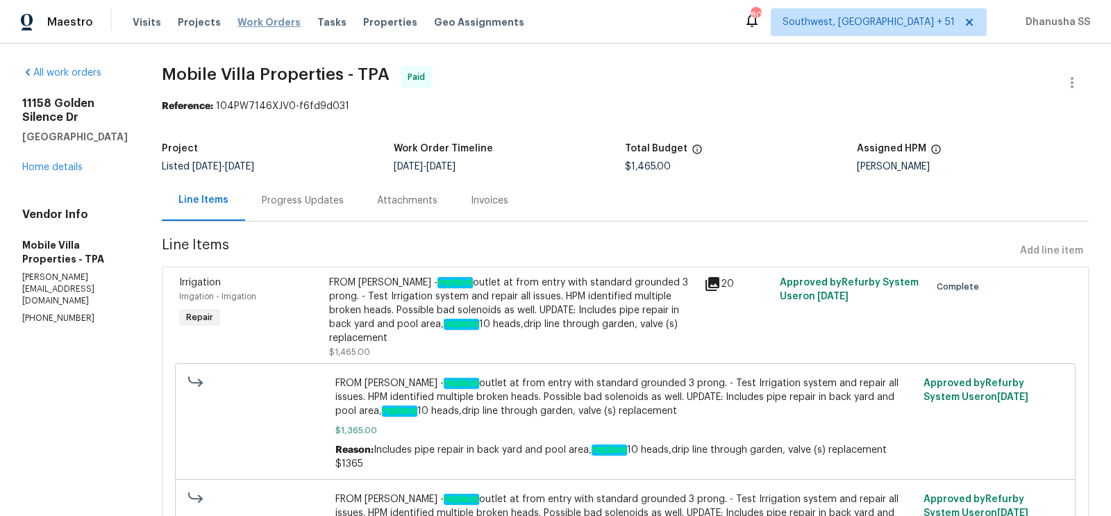
click at [249, 19] on span "Work Orders" at bounding box center [268, 22] width 63 height 14
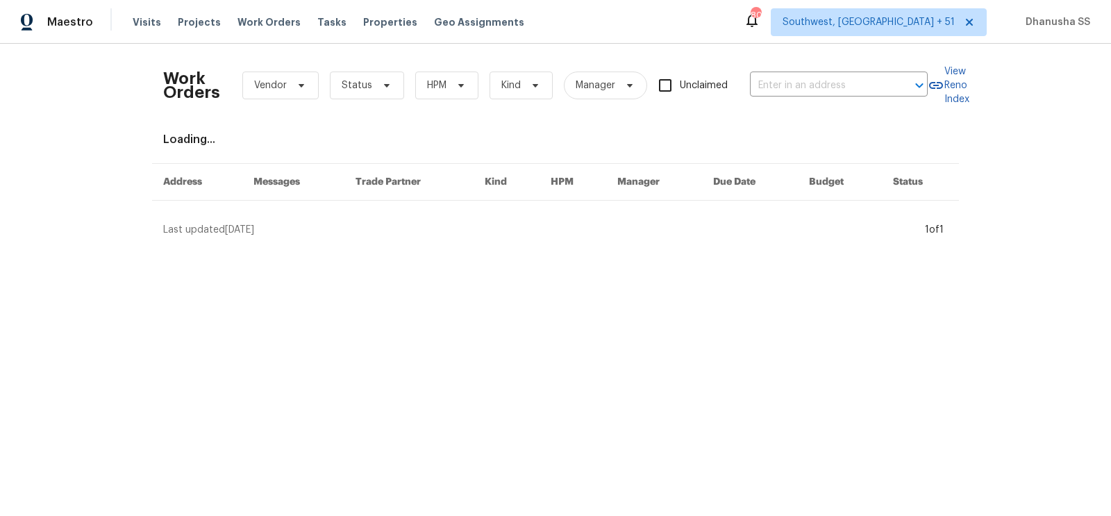
click at [819, 99] on div "Work Orders Vendor Status HPM Kind Manager Unclaimed ​" at bounding box center [545, 85] width 764 height 61
click at [819, 92] on input "text" at bounding box center [819, 86] width 139 height 22
paste input "8 Howell Cir, Greenville, SC 29615"
type input "8 Howell Cir, Greenville, SC 29615"
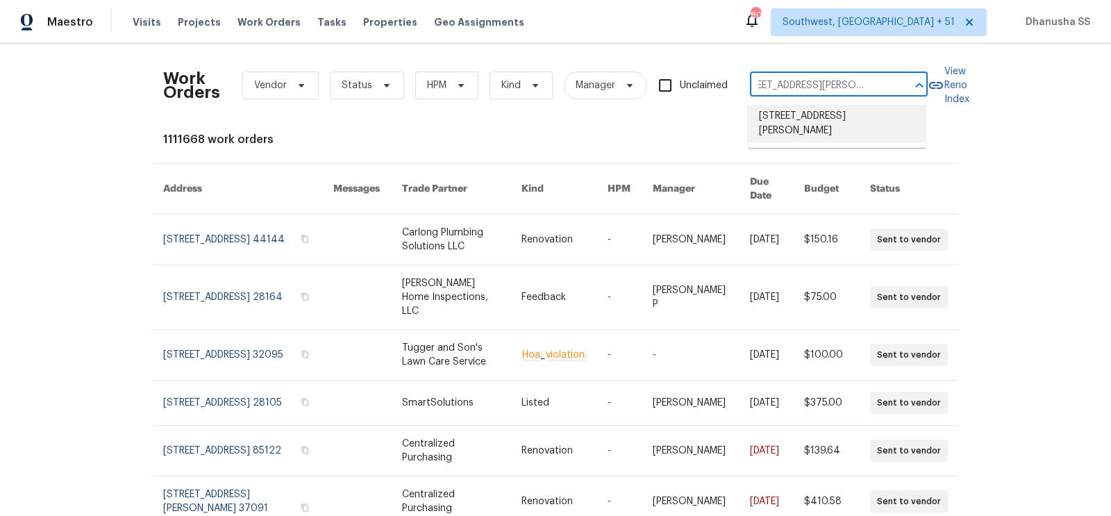
click at [796, 117] on li "[STREET_ADDRESS][PERSON_NAME]" at bounding box center [837, 123] width 178 height 37
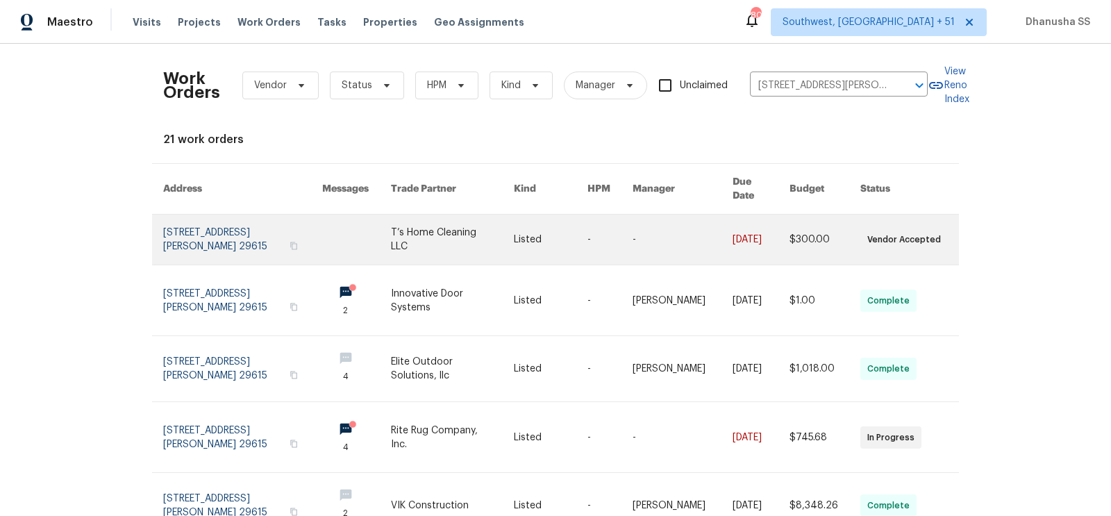
click at [589, 227] on td "-" at bounding box center [598, 240] width 45 height 51
click at [601, 226] on link at bounding box center [609, 240] width 45 height 50
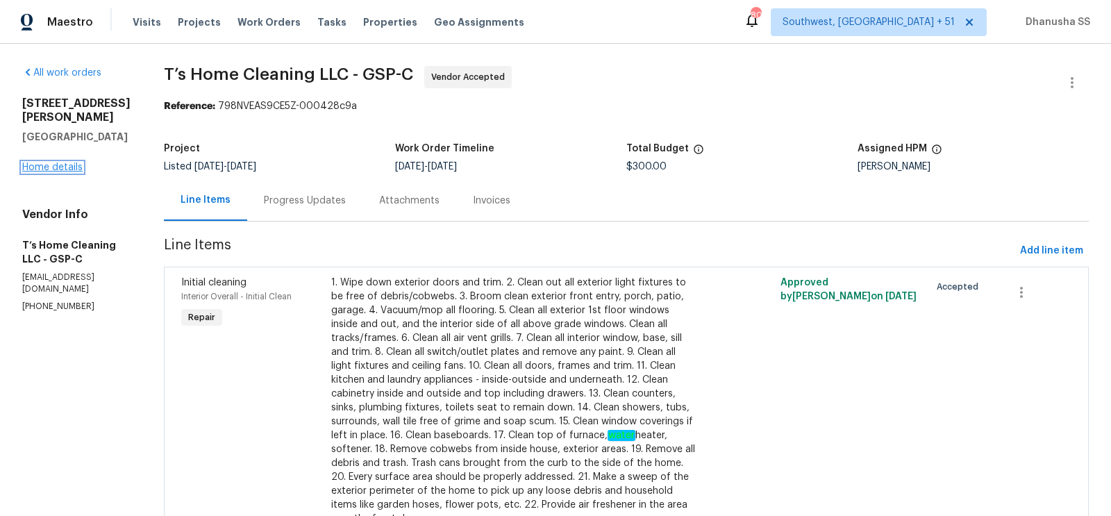
click at [76, 162] on link "Home details" at bounding box center [52, 167] width 60 height 10
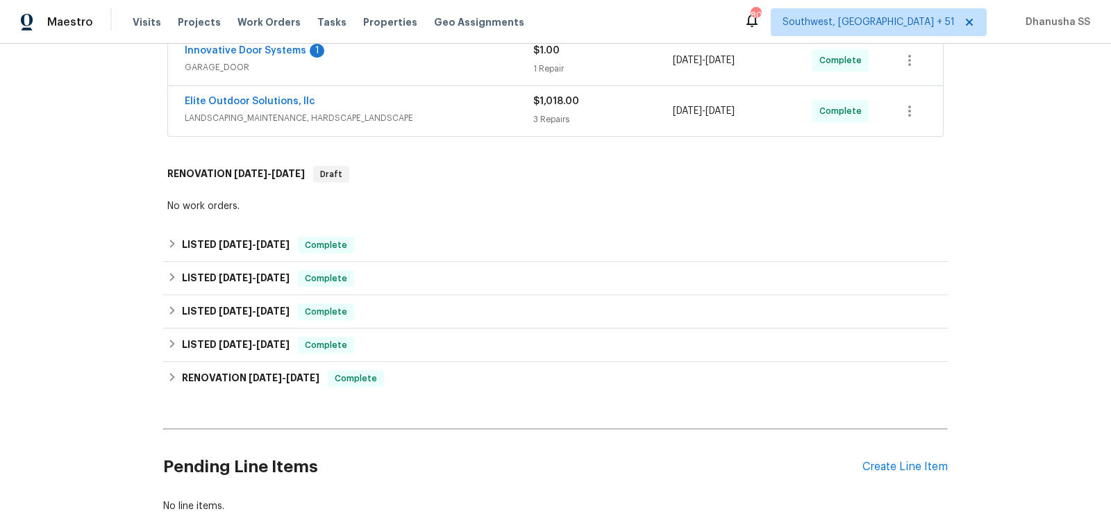
scroll to position [429, 0]
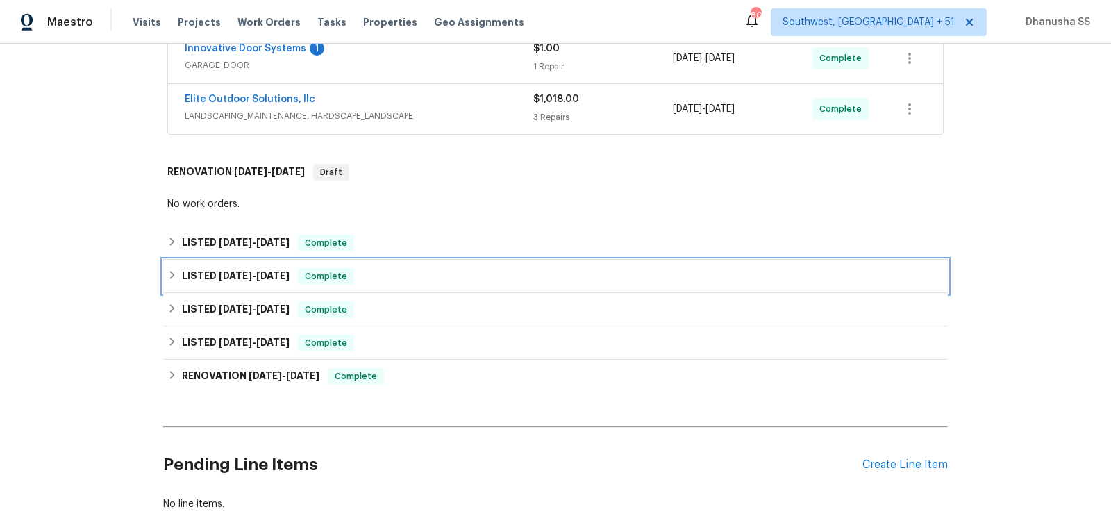
click at [455, 275] on div "LISTED 5/23/25 - 6/5/25 Complete" at bounding box center [555, 276] width 776 height 17
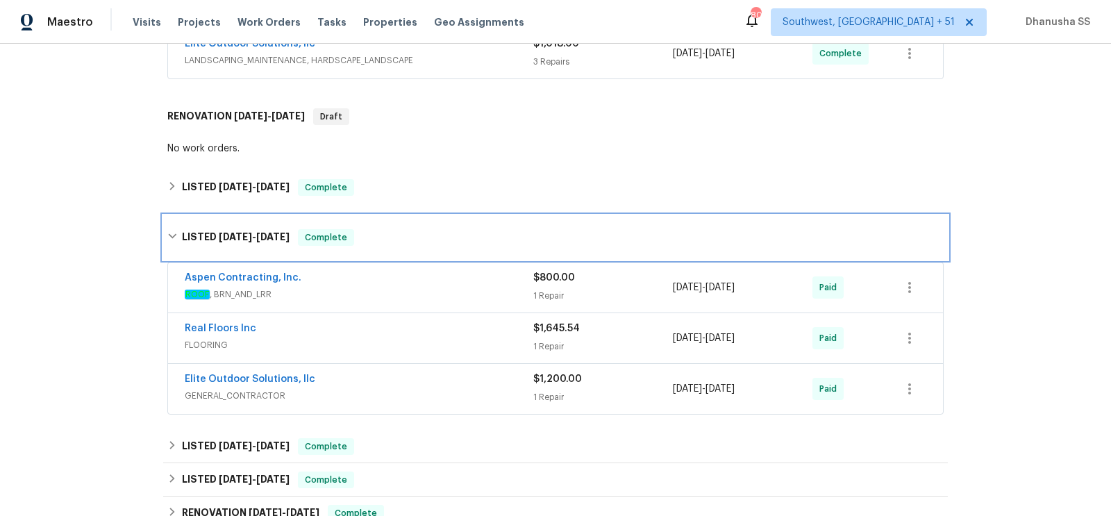
scroll to position [523, 0]
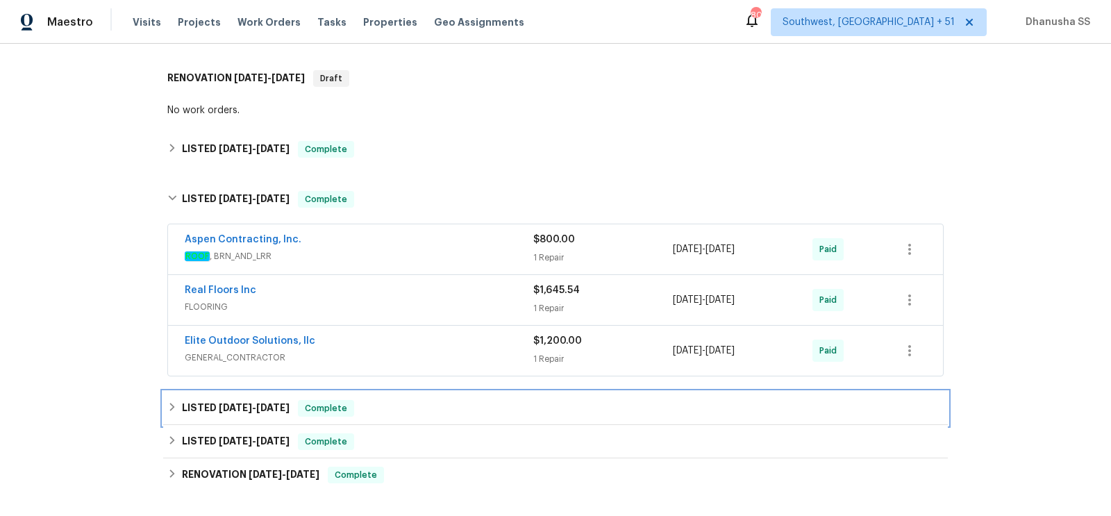
click at [443, 403] on div "LISTED 4/7/25 - 4/14/25 Complete" at bounding box center [555, 408] width 776 height 17
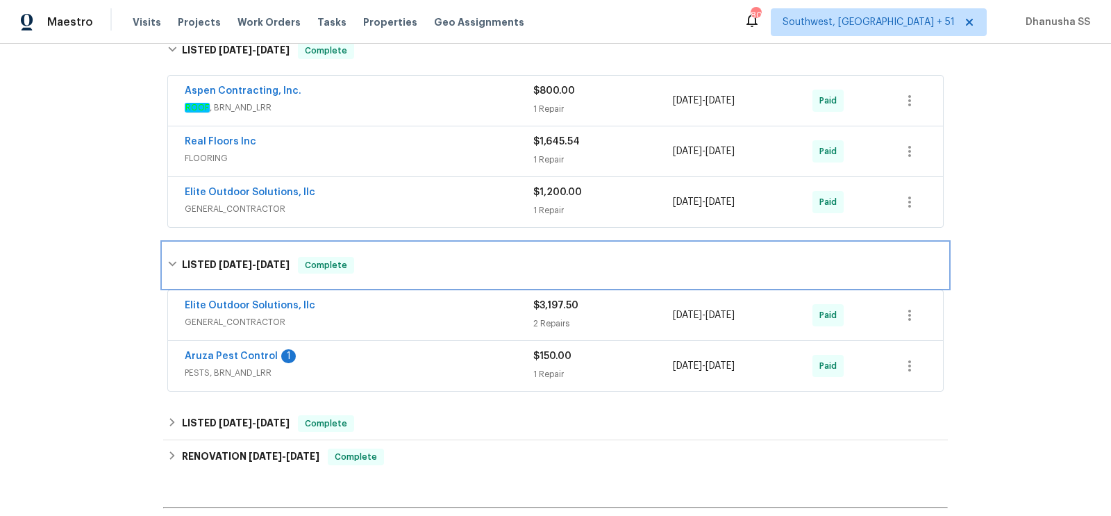
scroll to position [696, 0]
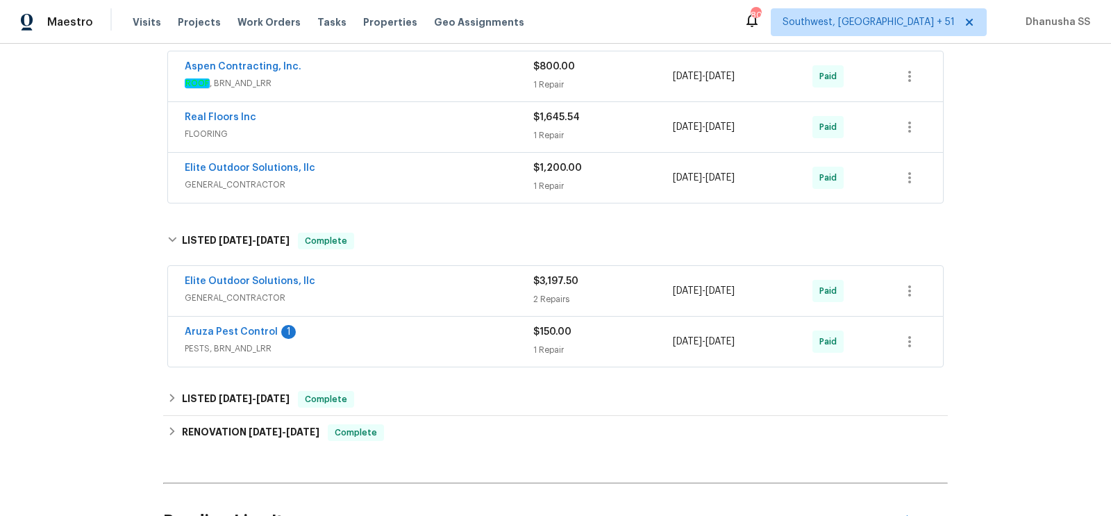
click at [502, 282] on div "Elite Outdoor Solutions, llc" at bounding box center [359, 282] width 349 height 17
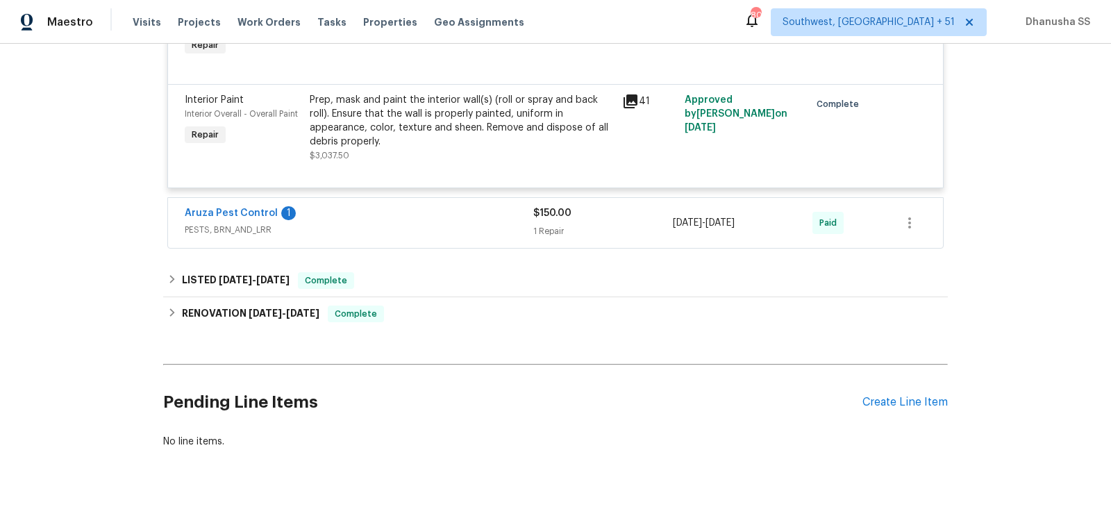
scroll to position [986, 0]
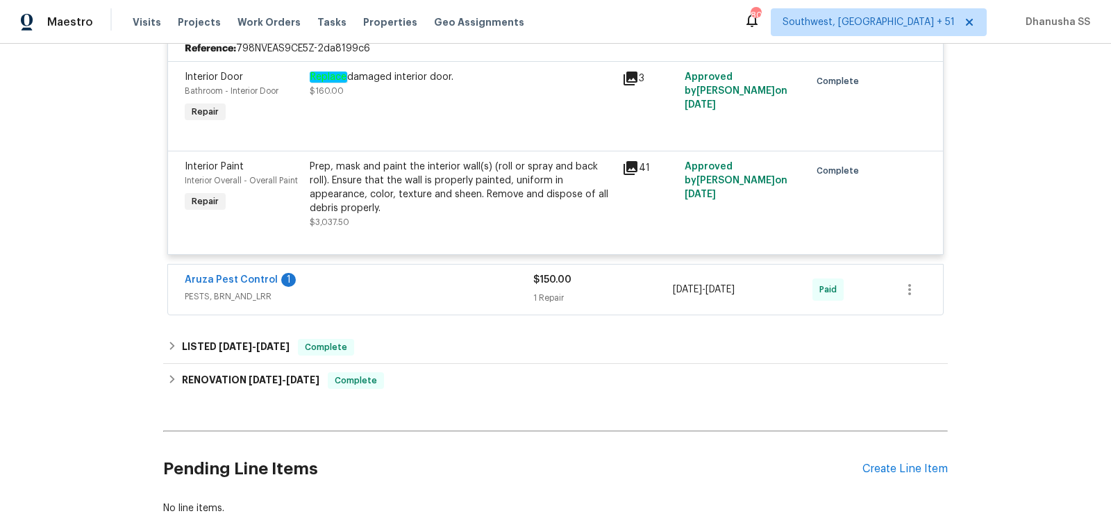
click at [416, 294] on span "PESTS, BRN_AND_LRR" at bounding box center [359, 297] width 349 height 14
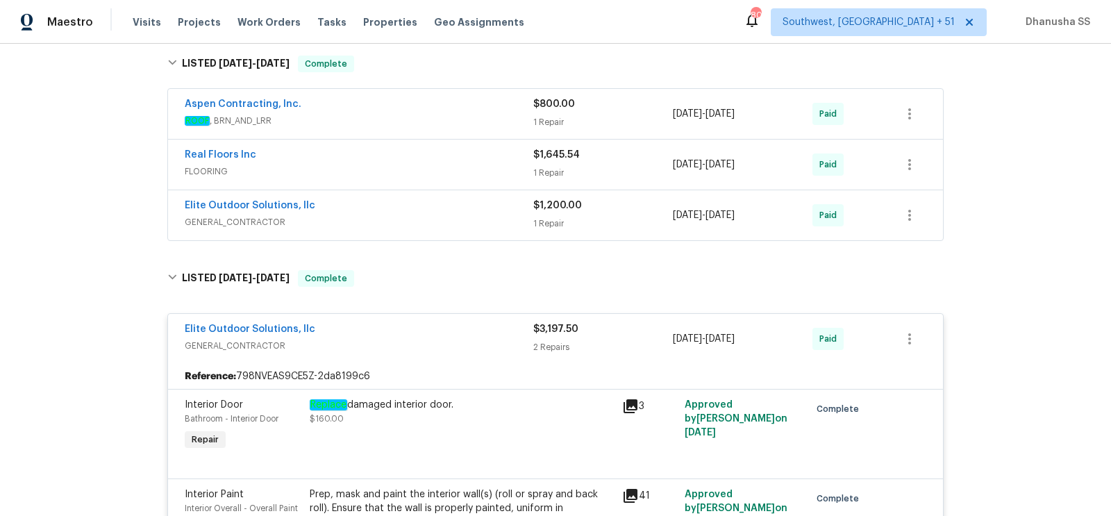
scroll to position [565, 0]
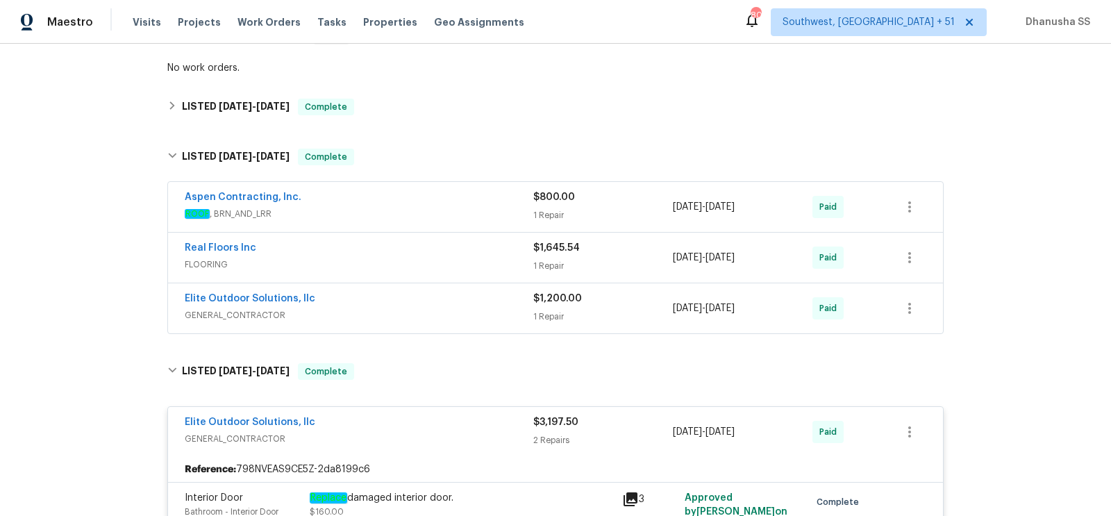
click at [485, 312] on span "GENERAL_CONTRACTOR" at bounding box center [359, 315] width 349 height 14
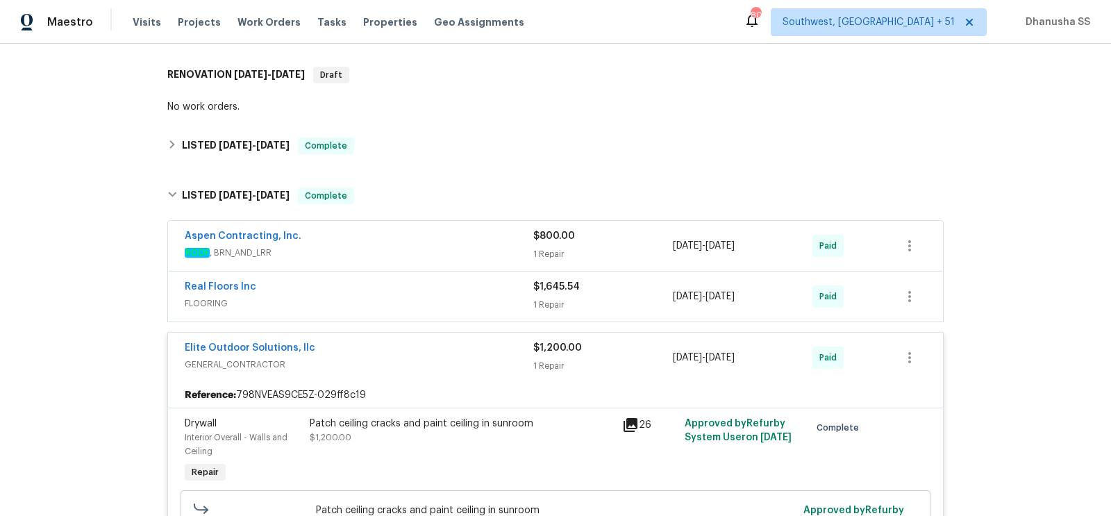
scroll to position [521, 0]
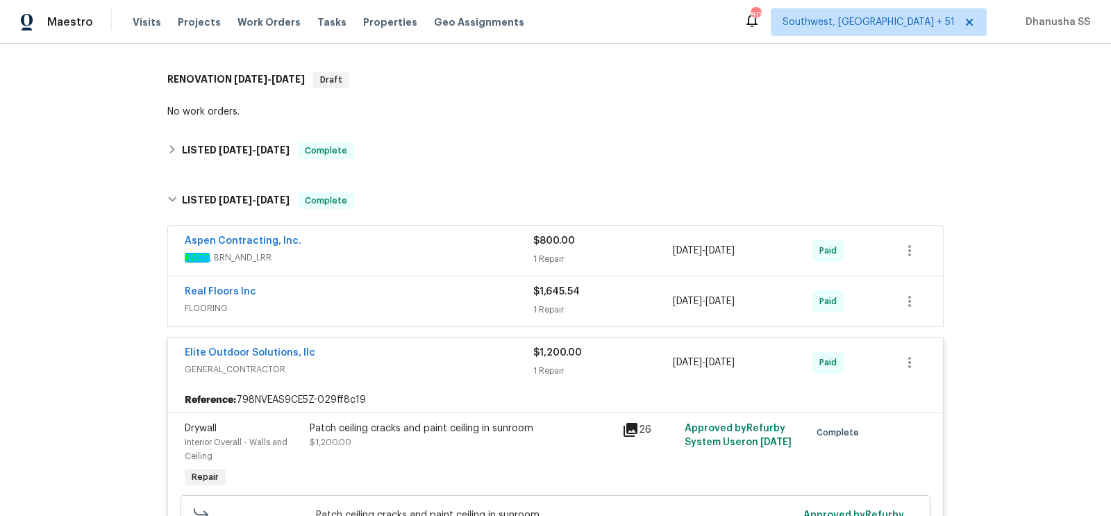
click at [488, 292] on div "Real Floors Inc" at bounding box center [359, 293] width 349 height 17
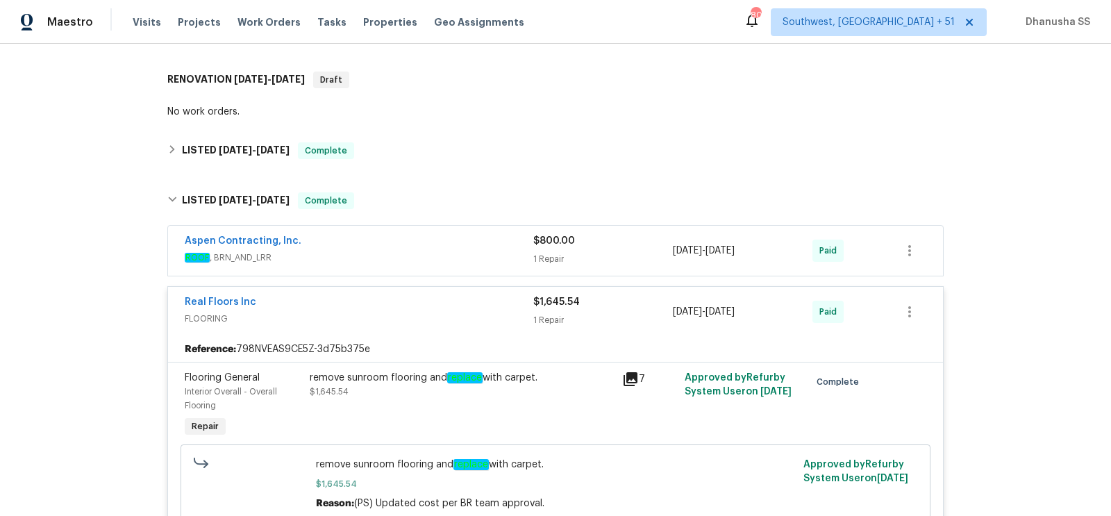
scroll to position [460, 0]
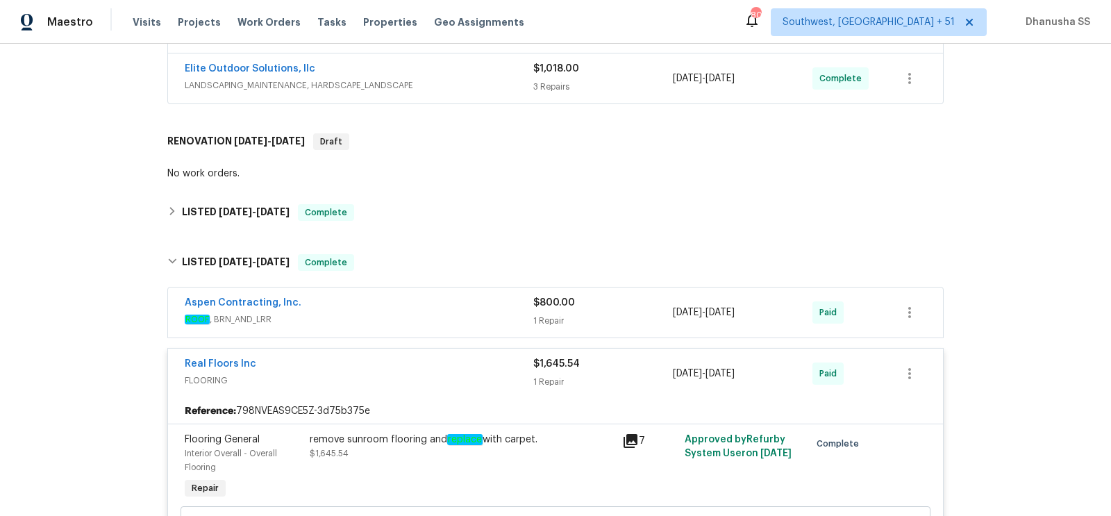
click at [444, 296] on div "Aspen Contracting, Inc." at bounding box center [359, 304] width 349 height 17
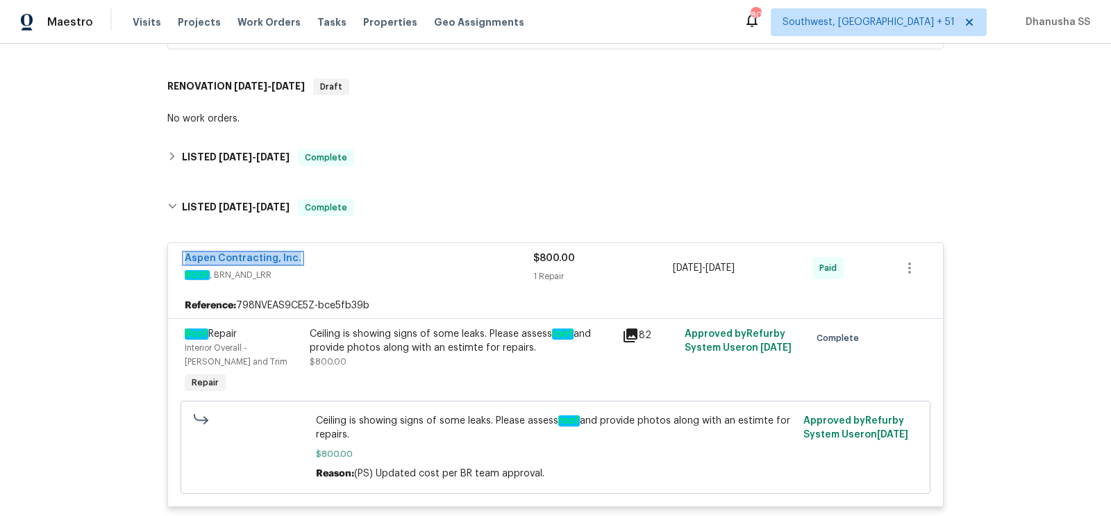
scroll to position [463, 0]
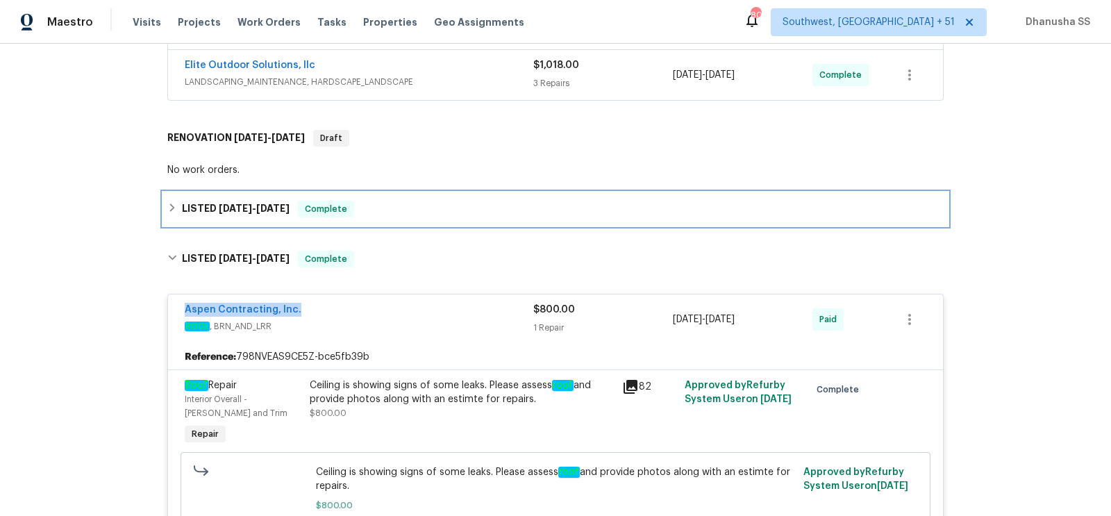
click at [383, 217] on div "LISTED 8/3/25 - 8/7/25 Complete" at bounding box center [555, 208] width 785 height 33
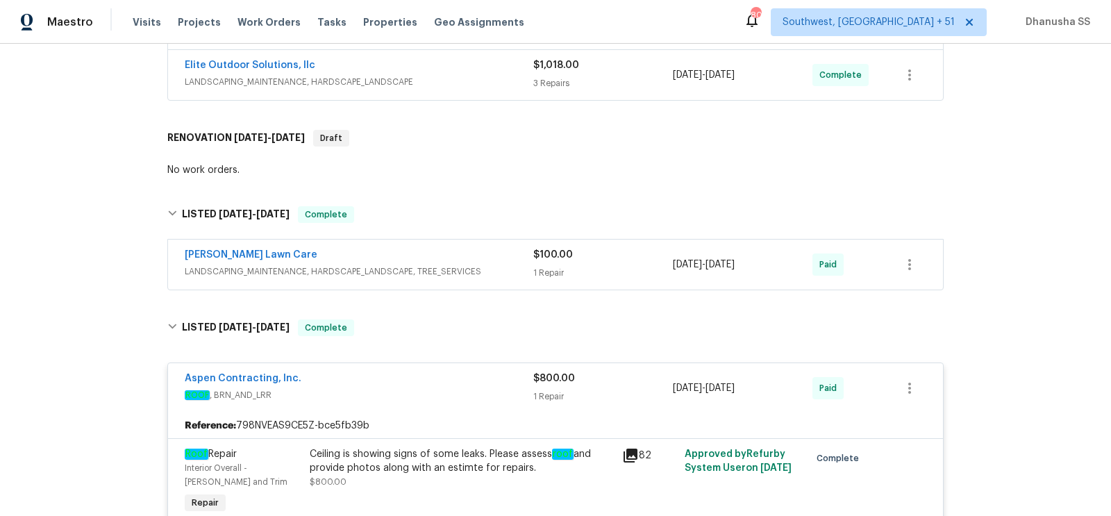
click at [451, 274] on span "LANDSCAPING_MAINTENANCE, HARDSCAPE_LANDSCAPE, TREE_SERVICES" at bounding box center [359, 272] width 349 height 14
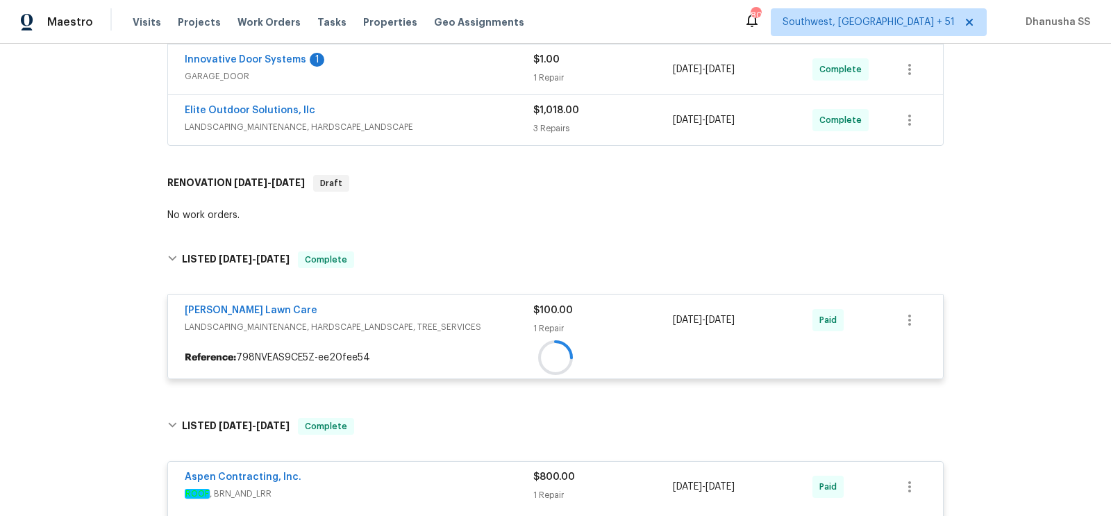
scroll to position [417, 0]
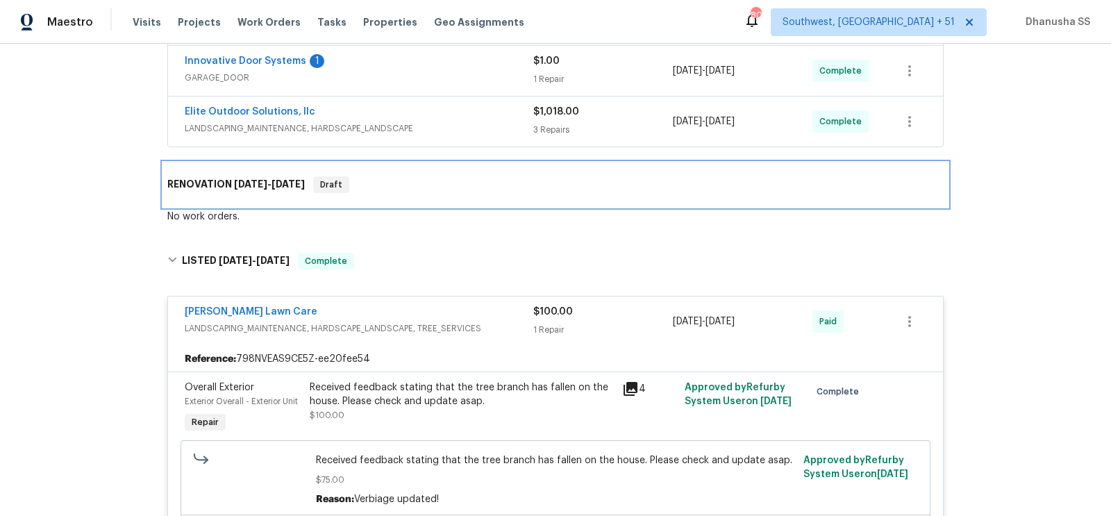
click at [410, 183] on div "RENOVATION 8/8/25 - 8/15/25 Draft" at bounding box center [555, 184] width 776 height 17
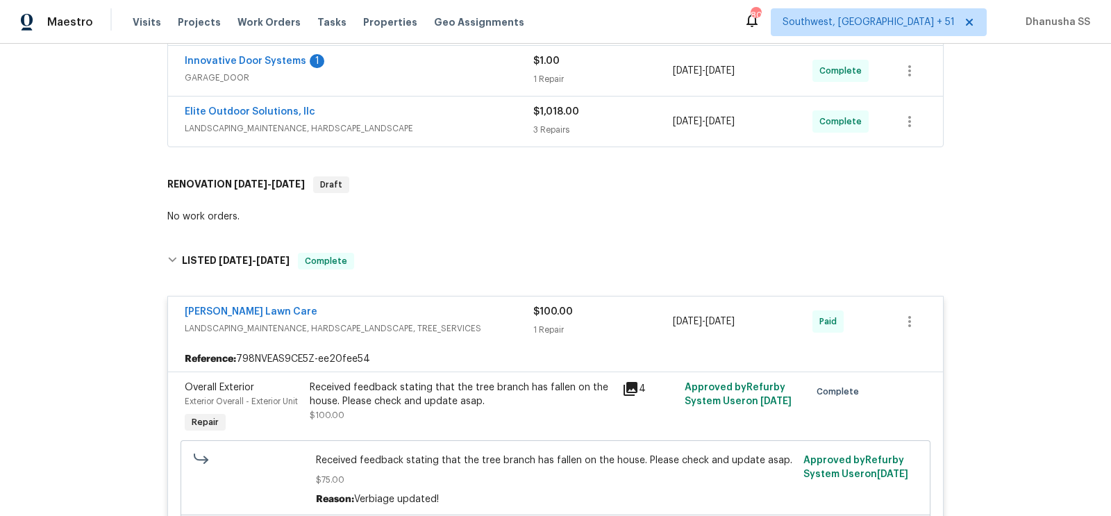
click at [465, 128] on span "LANDSCAPING_MAINTENANCE, HARDSCAPE_LANDSCAPE" at bounding box center [359, 128] width 349 height 14
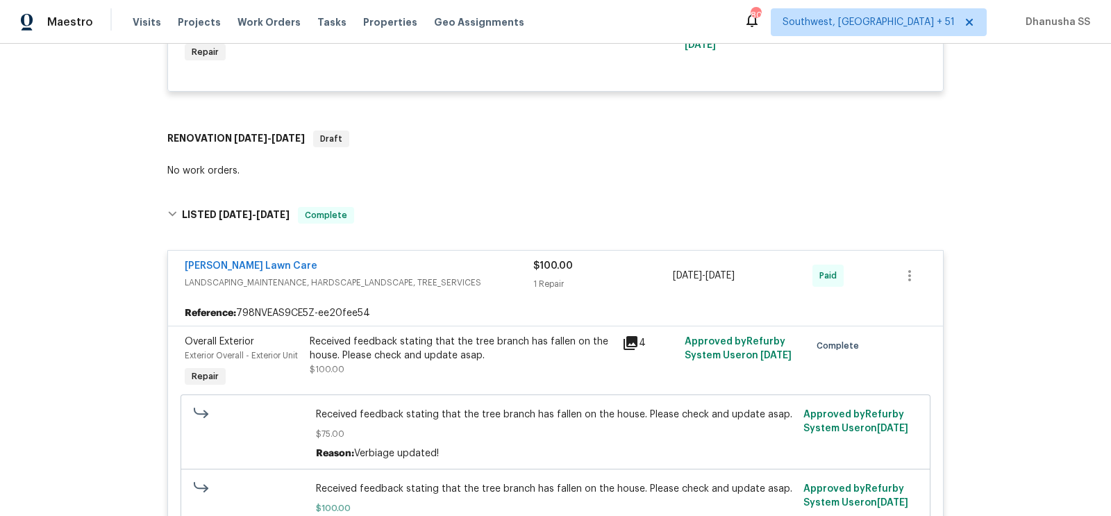
scroll to position [890, 0]
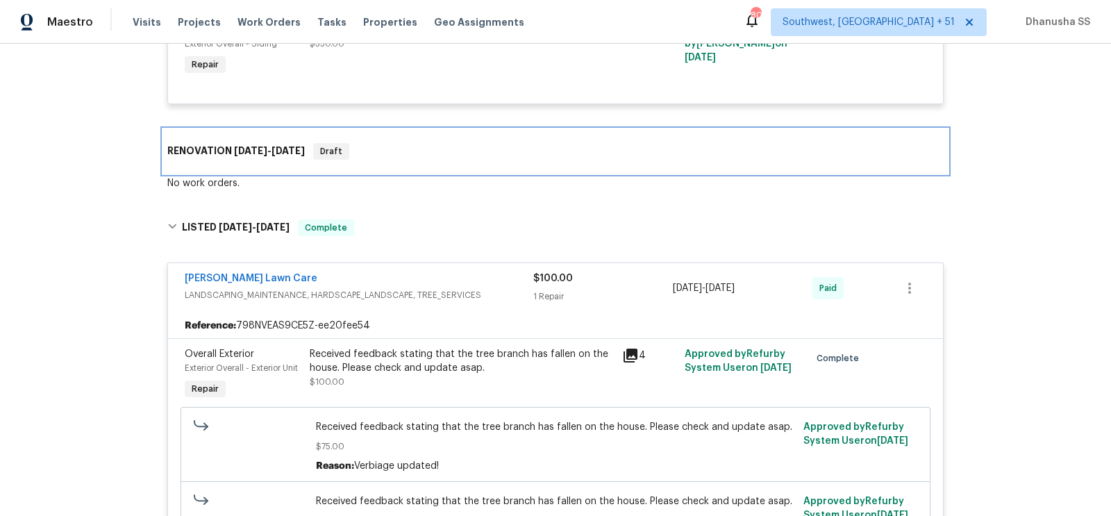
click at [377, 137] on div "RENOVATION 8/8/25 - 8/15/25 Draft" at bounding box center [555, 151] width 785 height 44
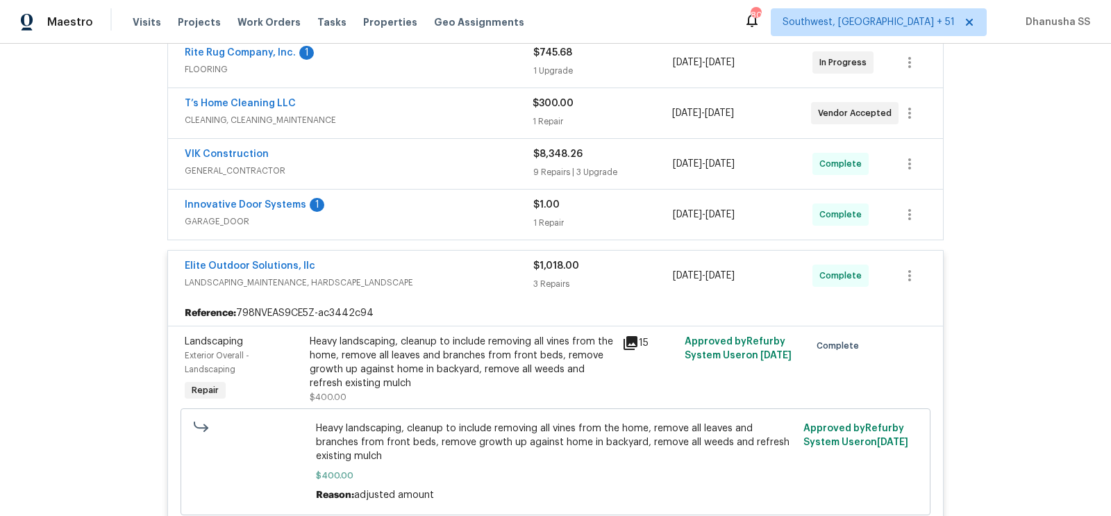
scroll to position [237, 0]
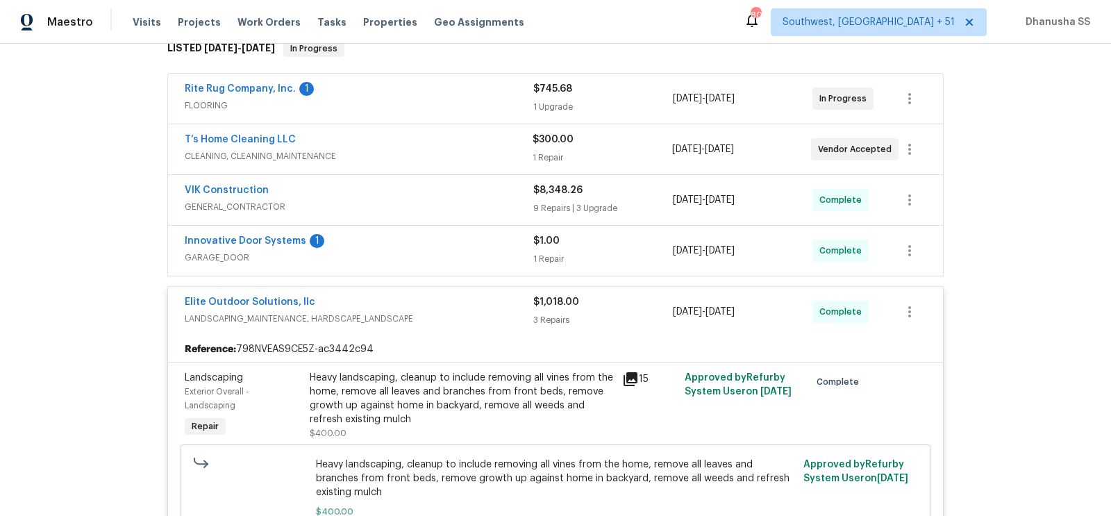
click at [428, 242] on div "Innovative Door Systems 1" at bounding box center [359, 242] width 349 height 17
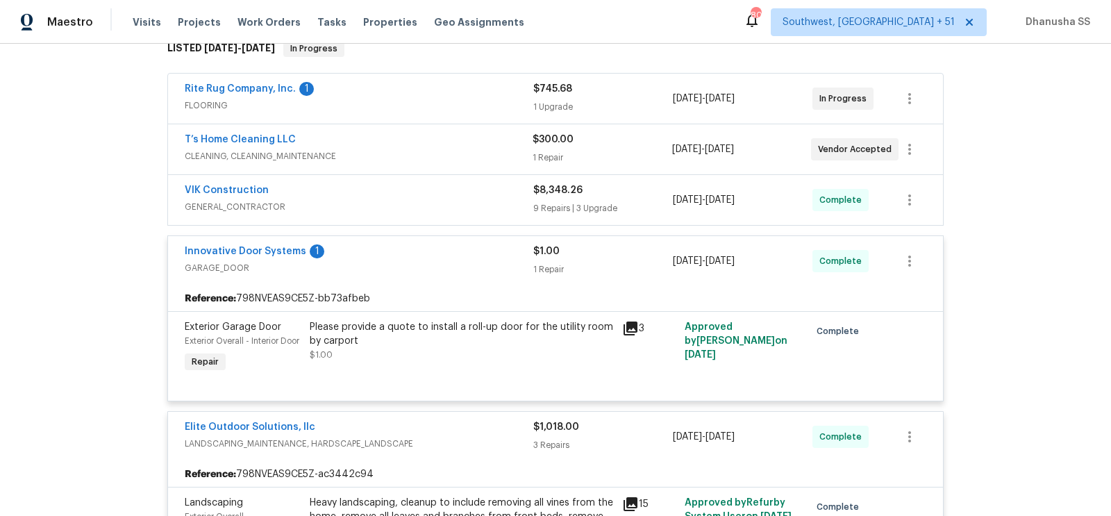
click at [431, 197] on div "VIK Construction" at bounding box center [359, 191] width 349 height 17
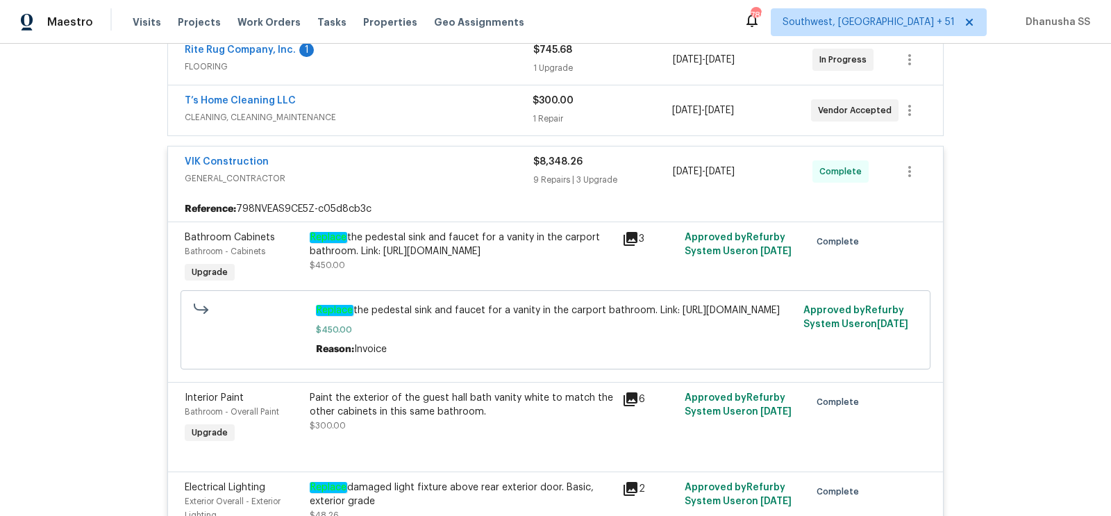
scroll to position [98, 0]
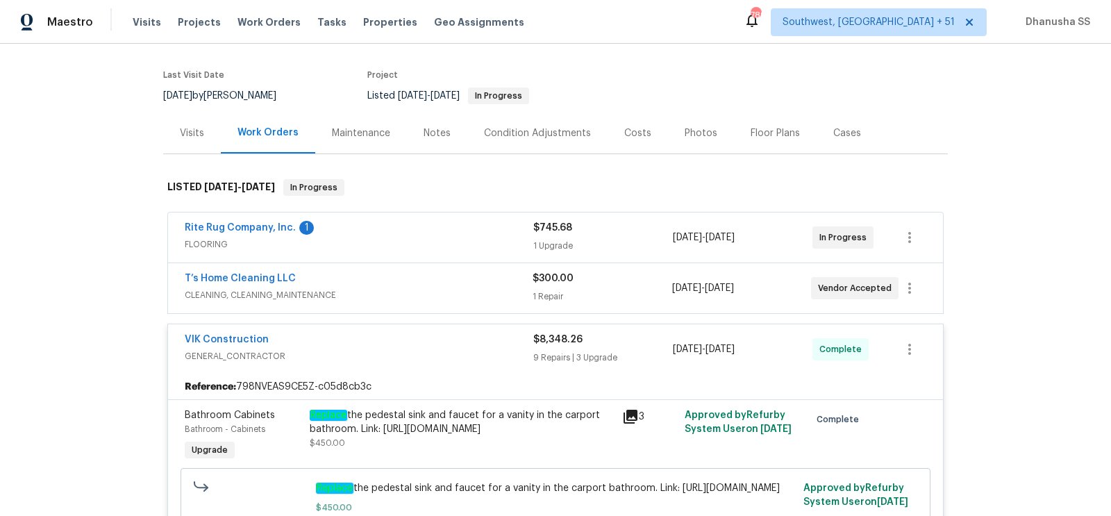
click at [429, 285] on div "T’s Home Cleaning LLC" at bounding box center [359, 279] width 348 height 17
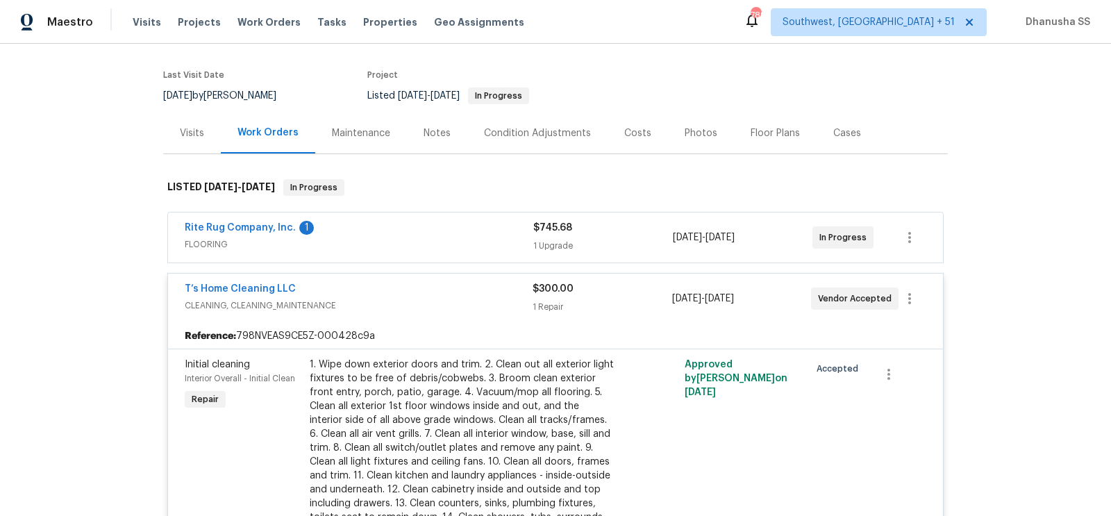
click at [424, 249] on span "FLOORING" at bounding box center [359, 244] width 349 height 14
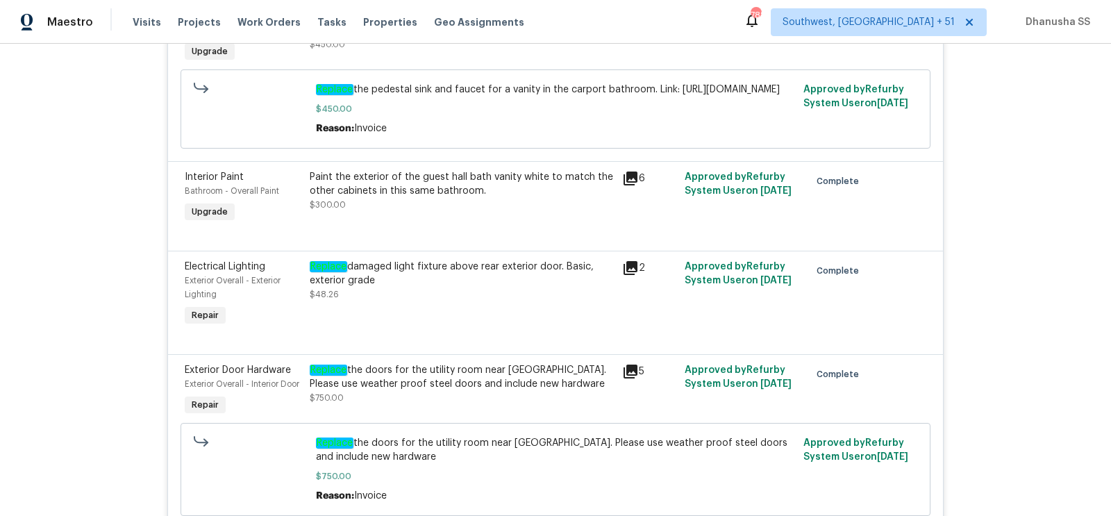
scroll to position [0, 0]
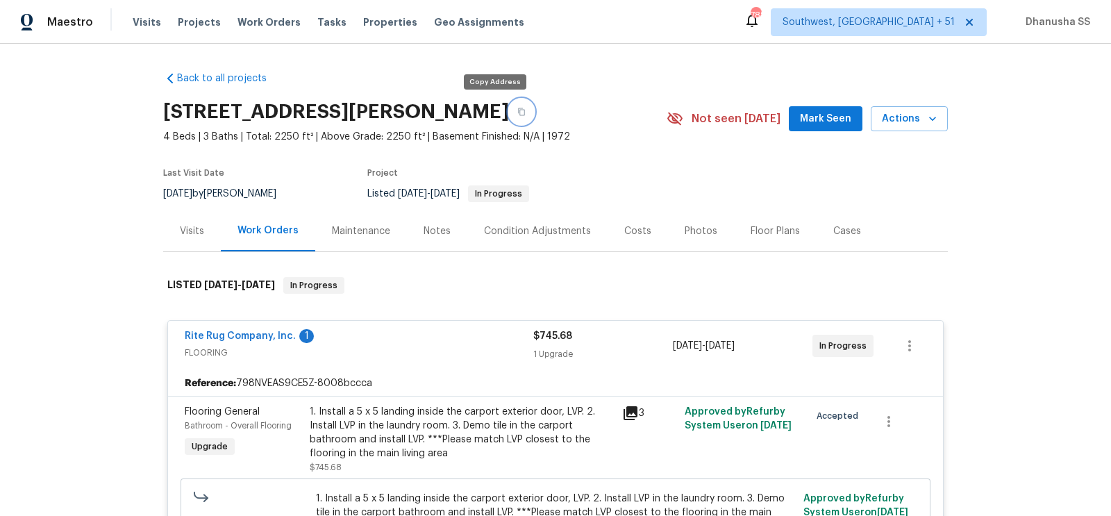
click at [517, 108] on icon "button" at bounding box center [521, 112] width 8 height 8
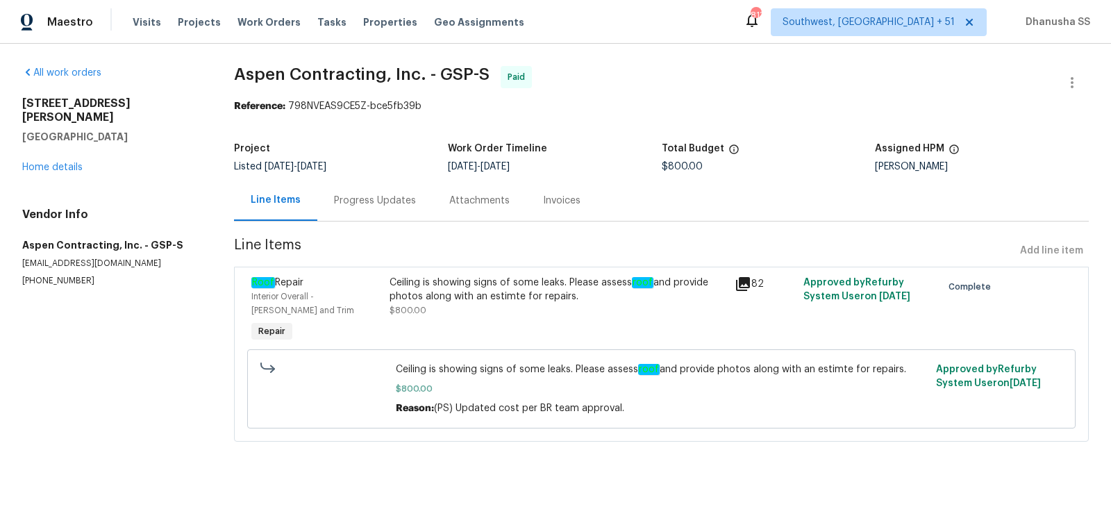
click at [355, 185] on div "Progress Updates" at bounding box center [374, 200] width 115 height 41
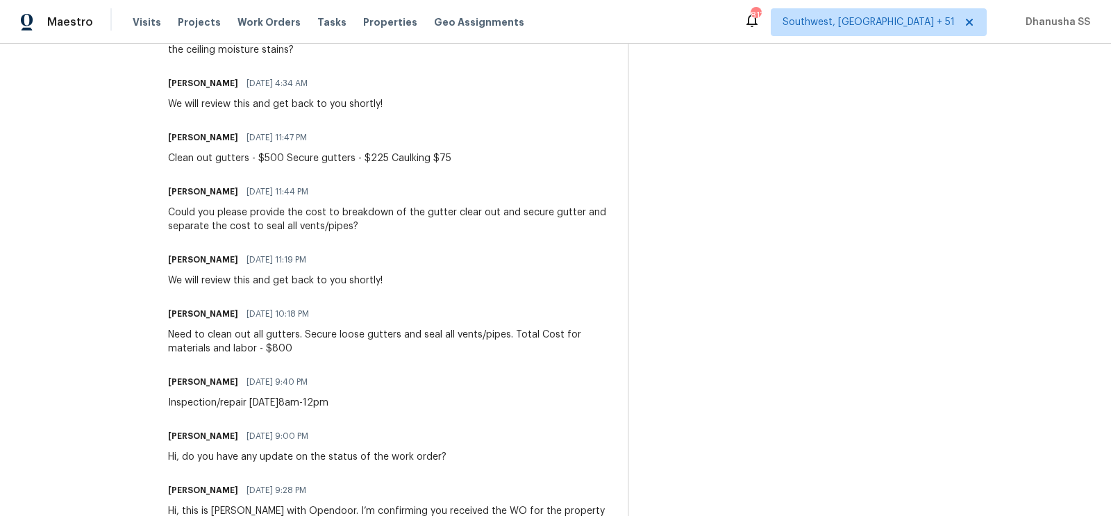
scroll to position [879, 0]
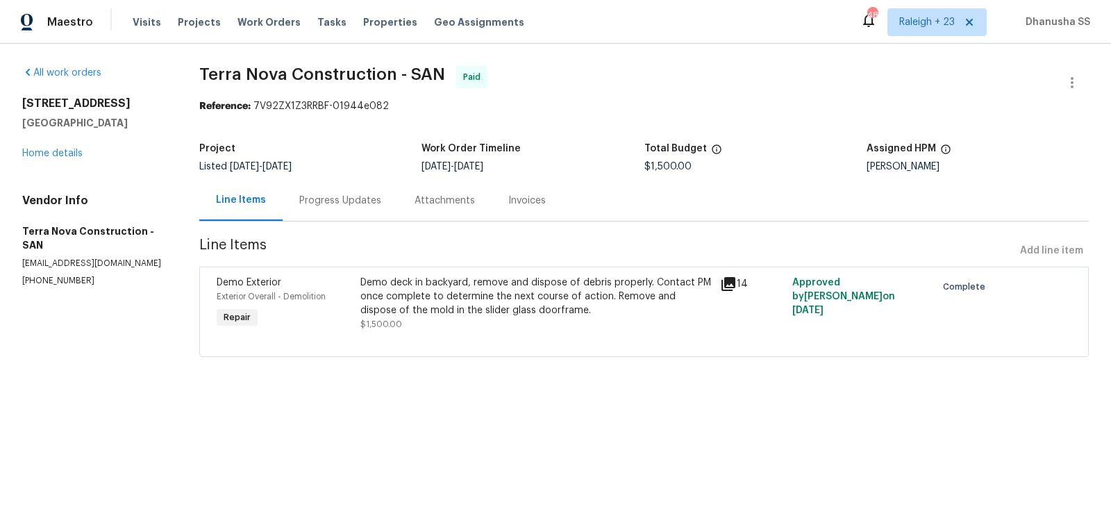
click at [489, 328] on div "Demo deck in backyard, remove and dispose of debris properly. Contact PM once c…" at bounding box center [535, 304] width 351 height 56
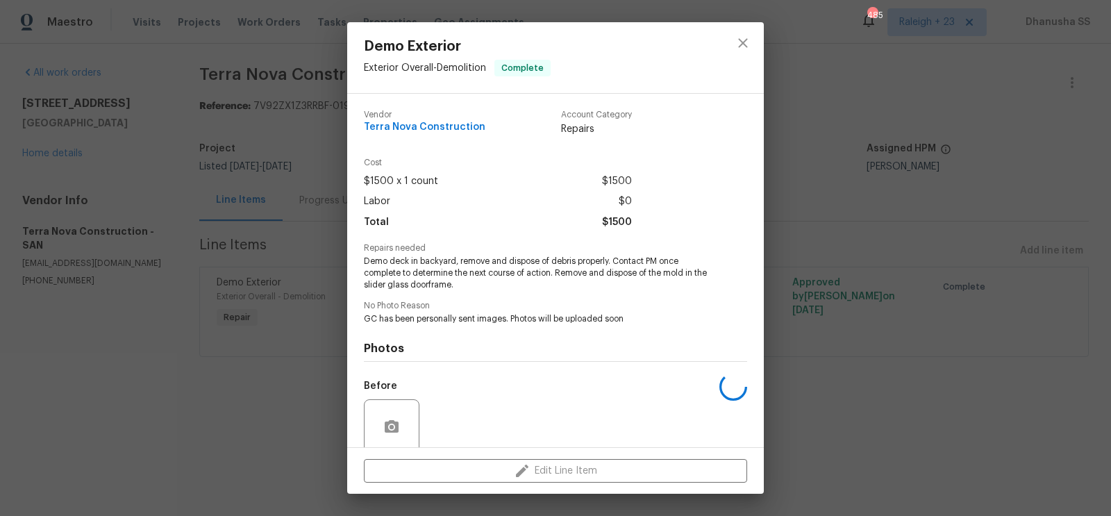
scroll to position [112, 0]
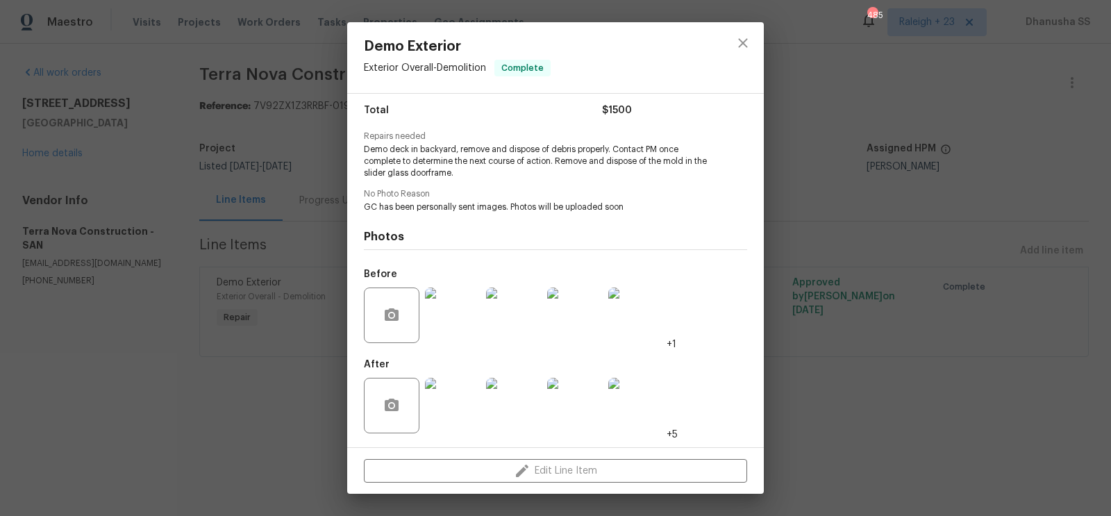
click at [457, 311] on img at bounding box center [453, 315] width 56 height 56
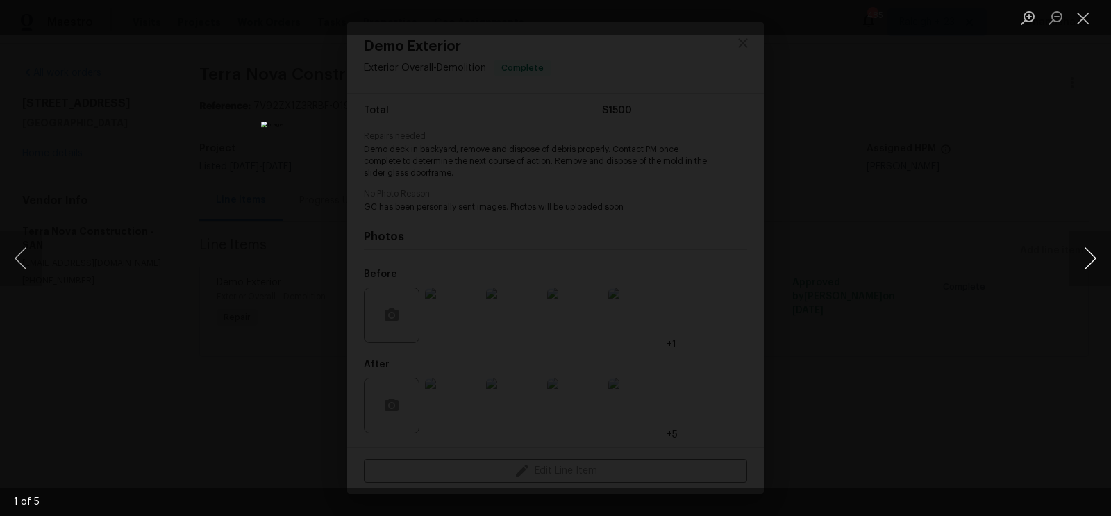
click at [1091, 268] on button "Next image" at bounding box center [1090, 258] width 42 height 56
click at [977, 230] on div "Lightbox" at bounding box center [555, 258] width 1111 height 516
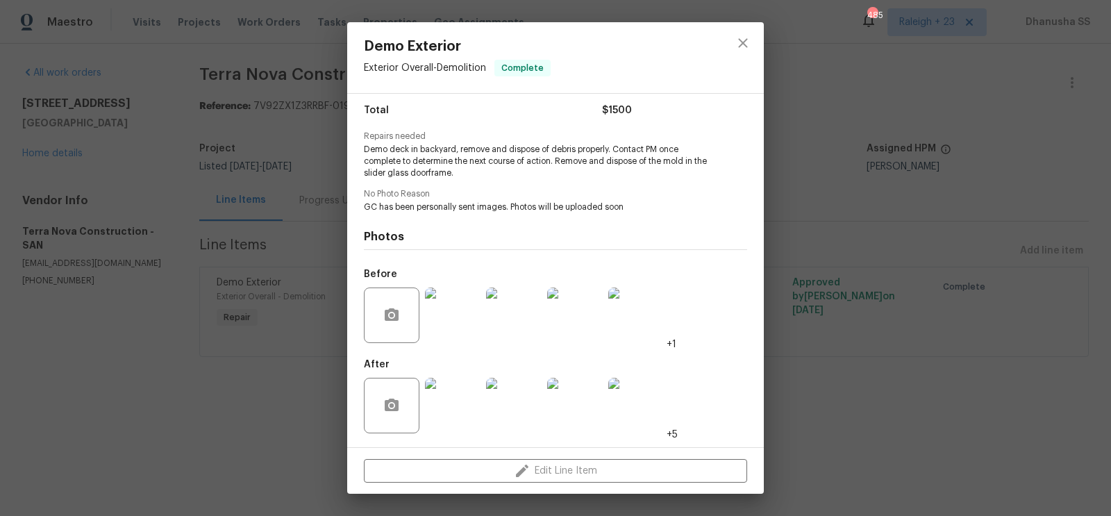
click at [469, 397] on img at bounding box center [453, 406] width 56 height 56
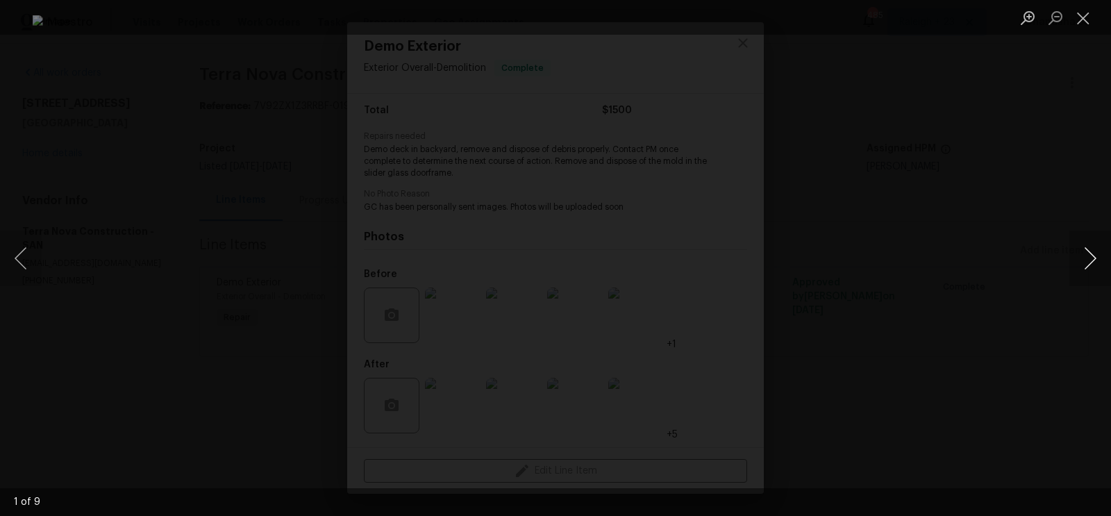
click at [1077, 253] on button "Next image" at bounding box center [1090, 258] width 42 height 56
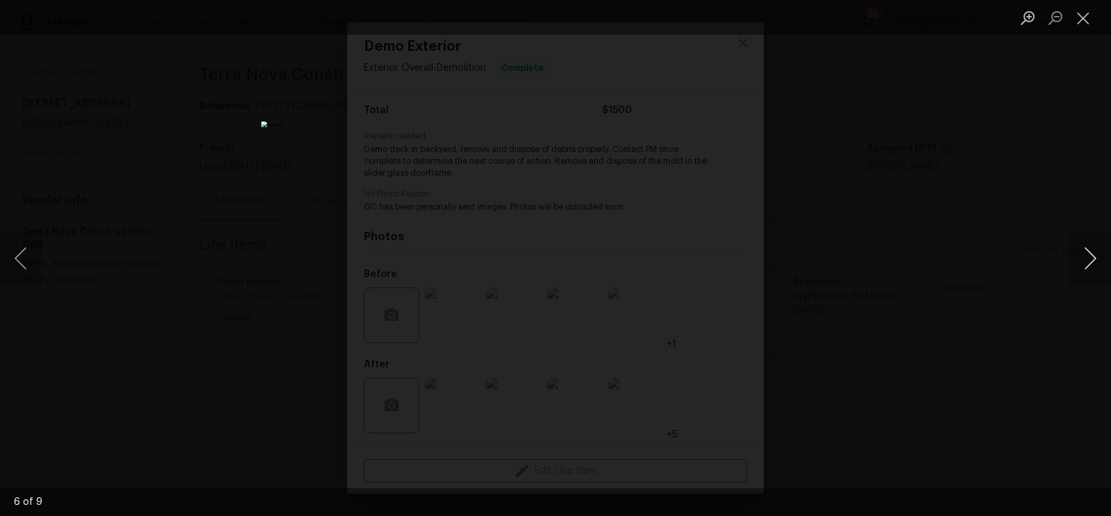
click at [1077, 253] on button "Next image" at bounding box center [1090, 258] width 42 height 56
click at [1084, 236] on button "Next image" at bounding box center [1090, 258] width 42 height 56
click at [1084, 35] on div "Lightbox" at bounding box center [555, 258] width 1111 height 516
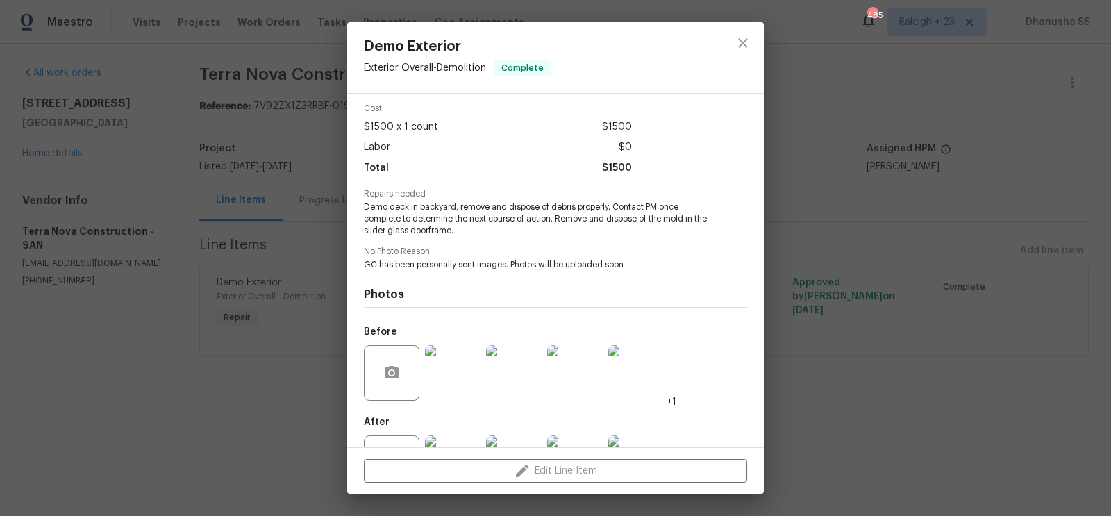
scroll to position [49, 0]
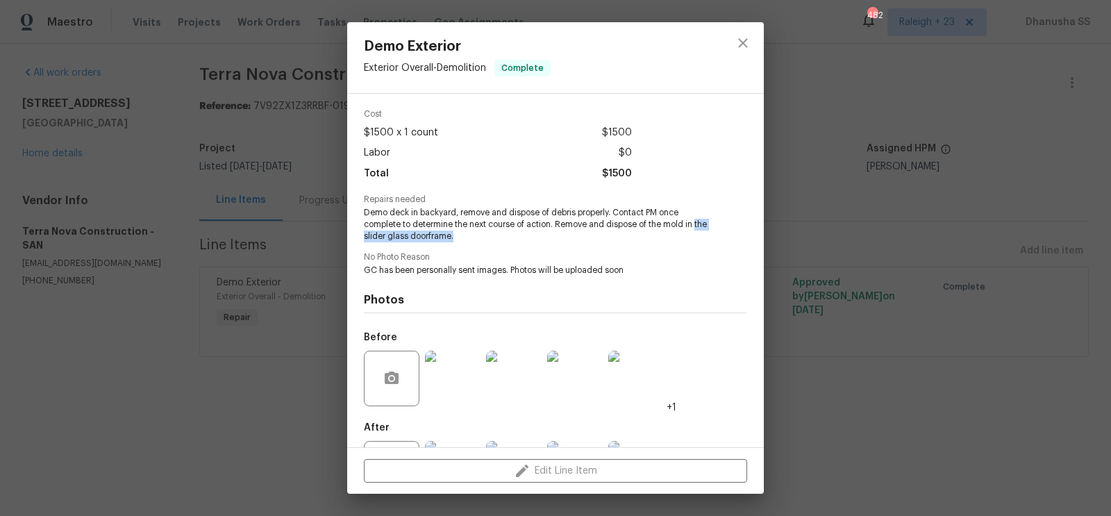
drag, startPoint x: 364, startPoint y: 238, endPoint x: 537, endPoint y: 238, distance: 172.2
click at [537, 238] on span "Demo deck in backyard, remove and dispose of debris properly. Contact PM once c…" at bounding box center [536, 224] width 345 height 35
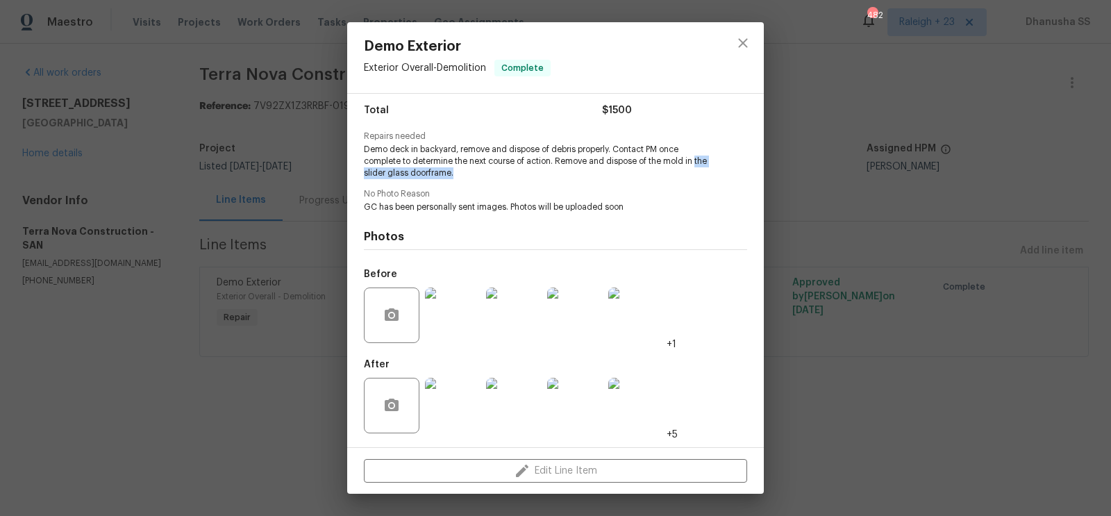
click at [636, 399] on img at bounding box center [636, 406] width 56 height 56
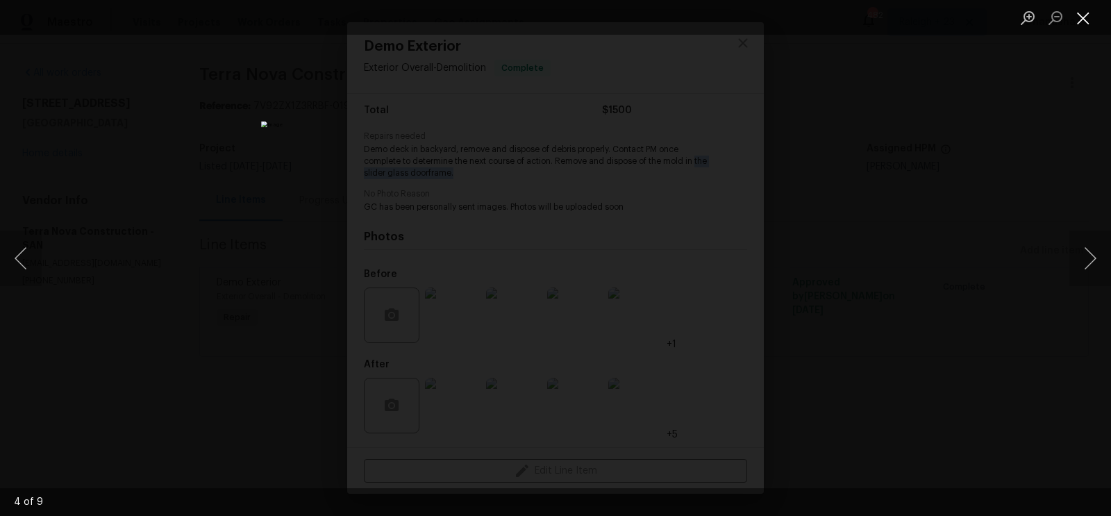
click at [1087, 26] on button "Close lightbox" at bounding box center [1083, 18] width 28 height 24
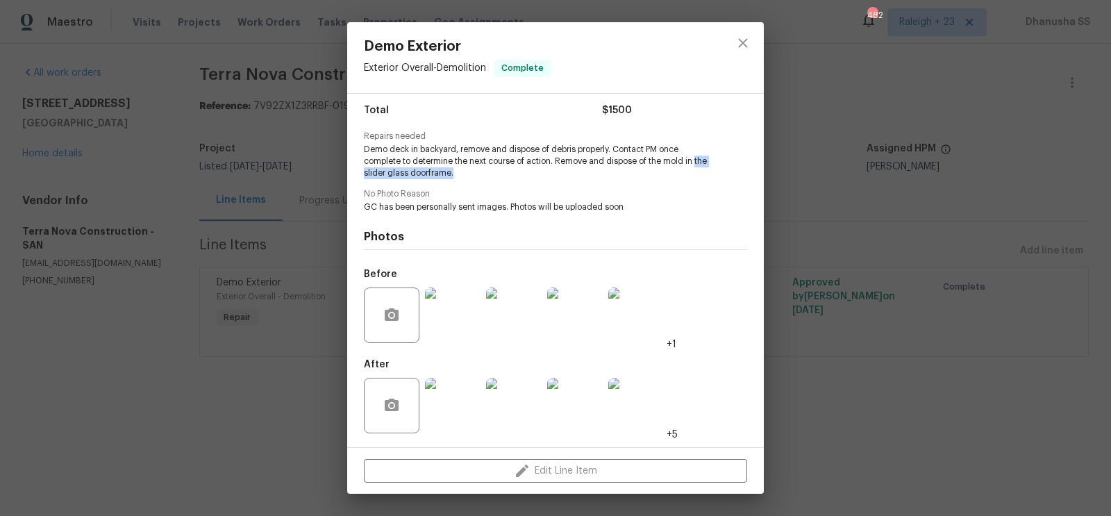
click at [582, 309] on img at bounding box center [575, 315] width 56 height 56
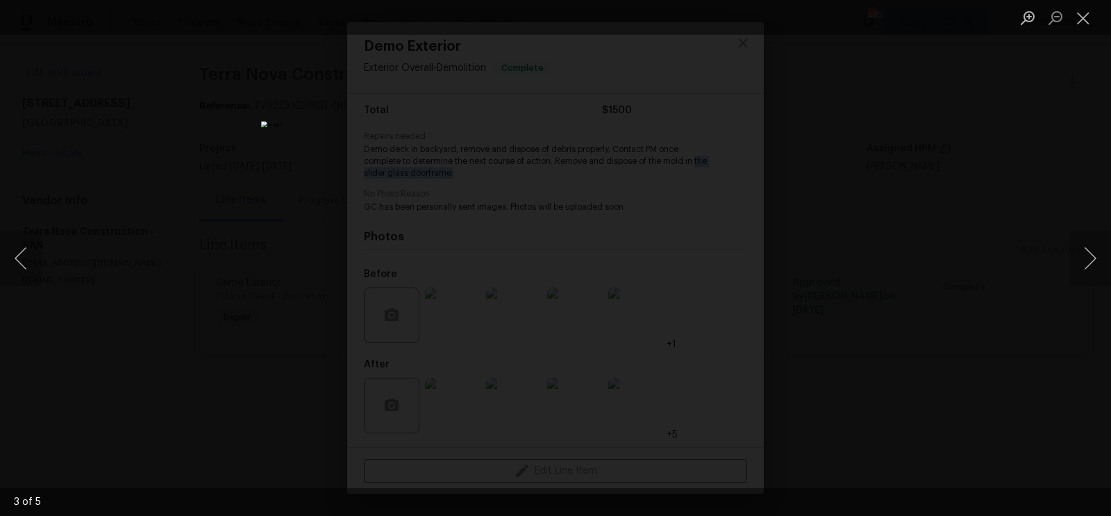
click at [904, 280] on div "Lightbox" at bounding box center [555, 258] width 1111 height 516
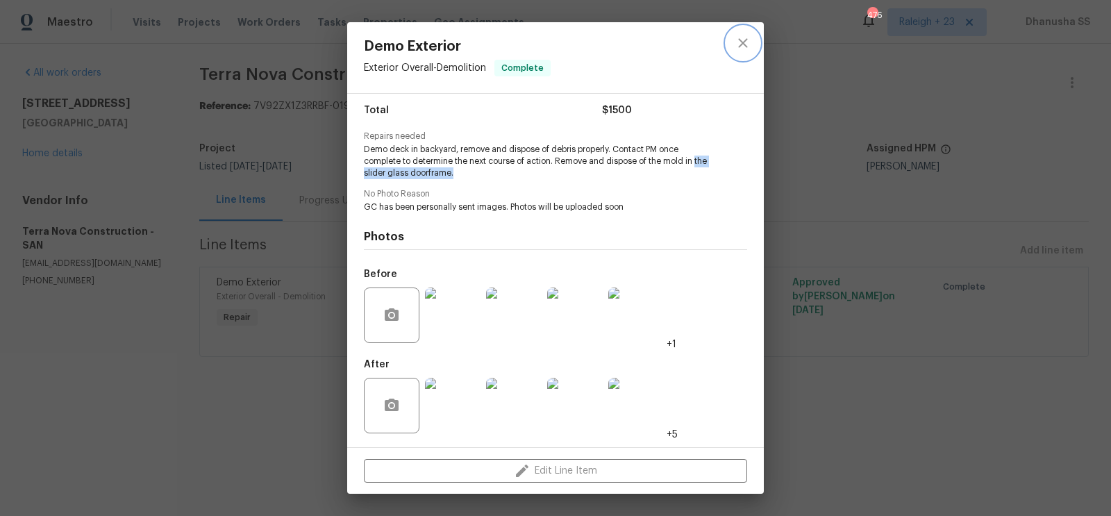
click at [741, 40] on icon "close" at bounding box center [742, 42] width 9 height 9
